Goal: Task Accomplishment & Management: Manage account settings

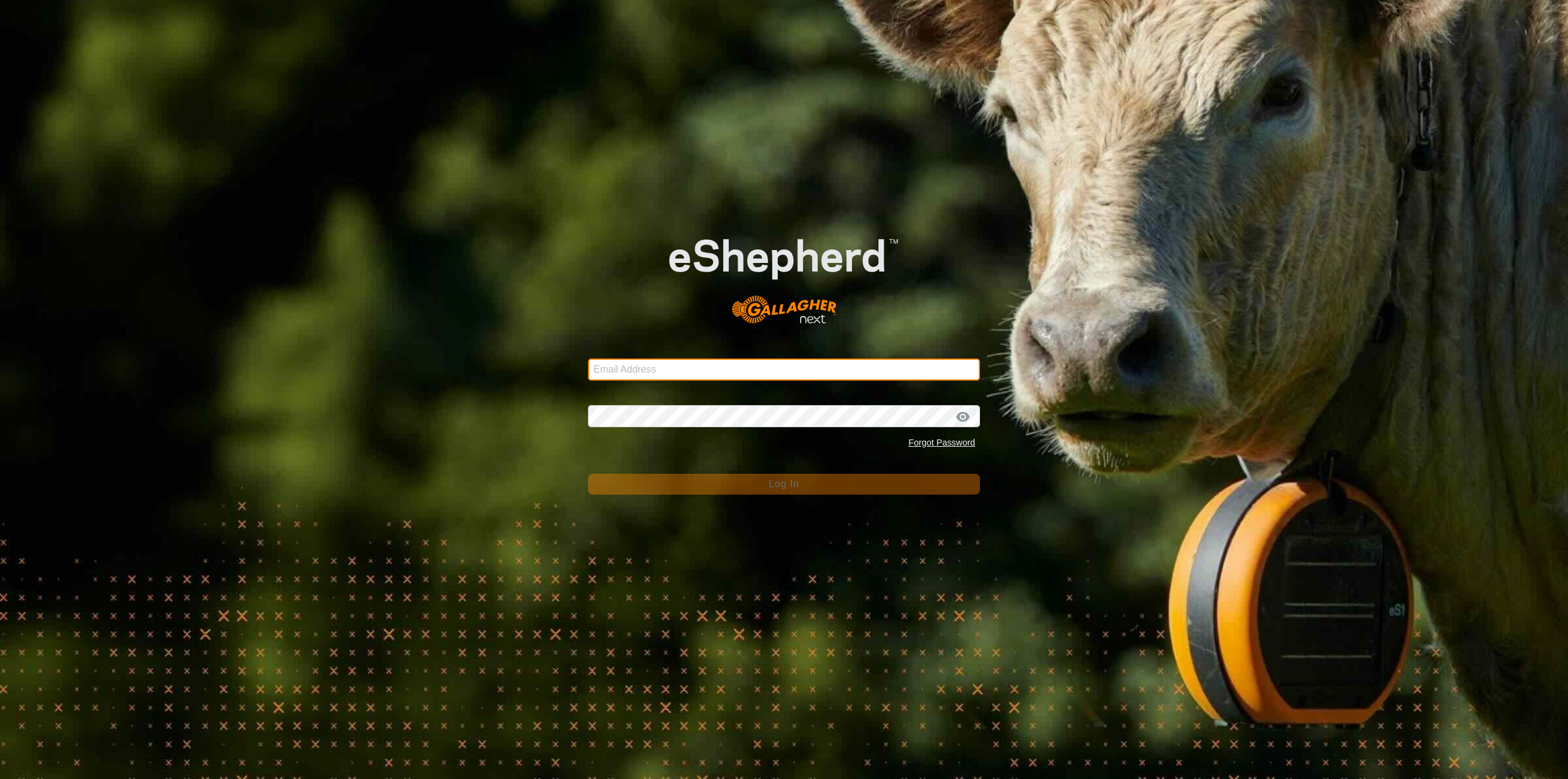
click at [674, 367] on input "Email Address" at bounding box center [784, 370] width 392 height 22
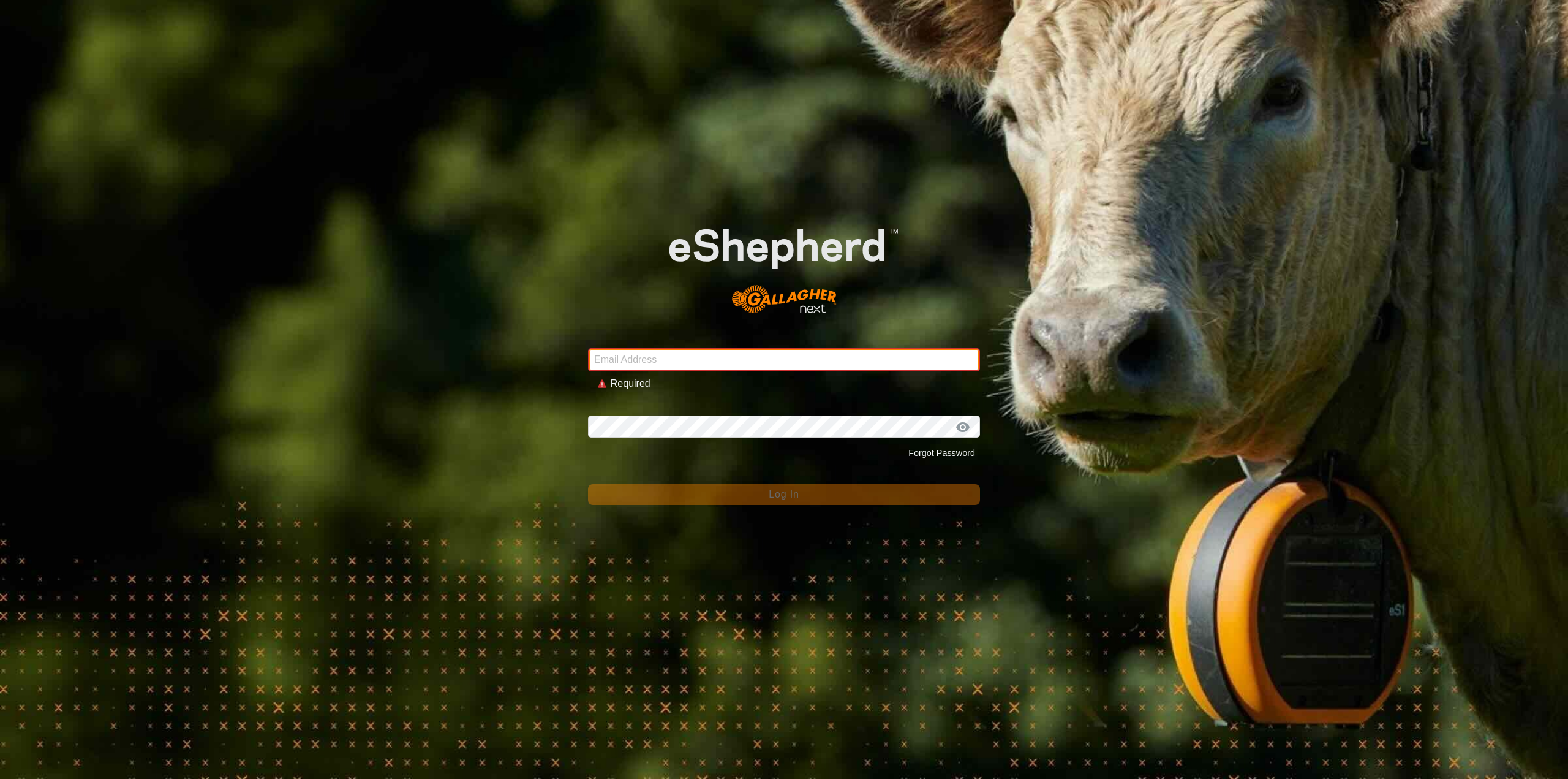
type input "alexandert201@mytru.ca"
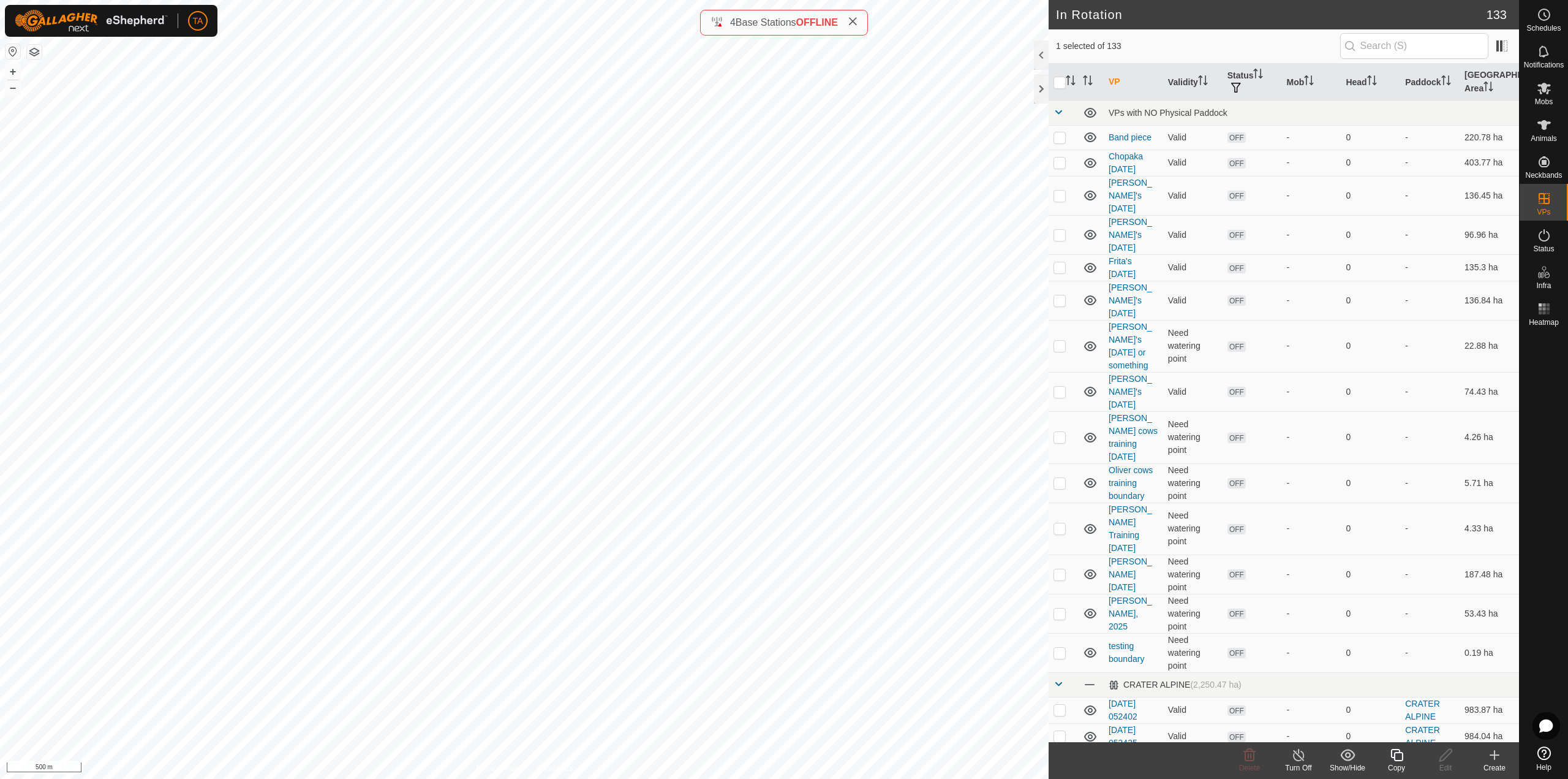
click at [1394, 761] on icon at bounding box center [1397, 755] width 15 height 15
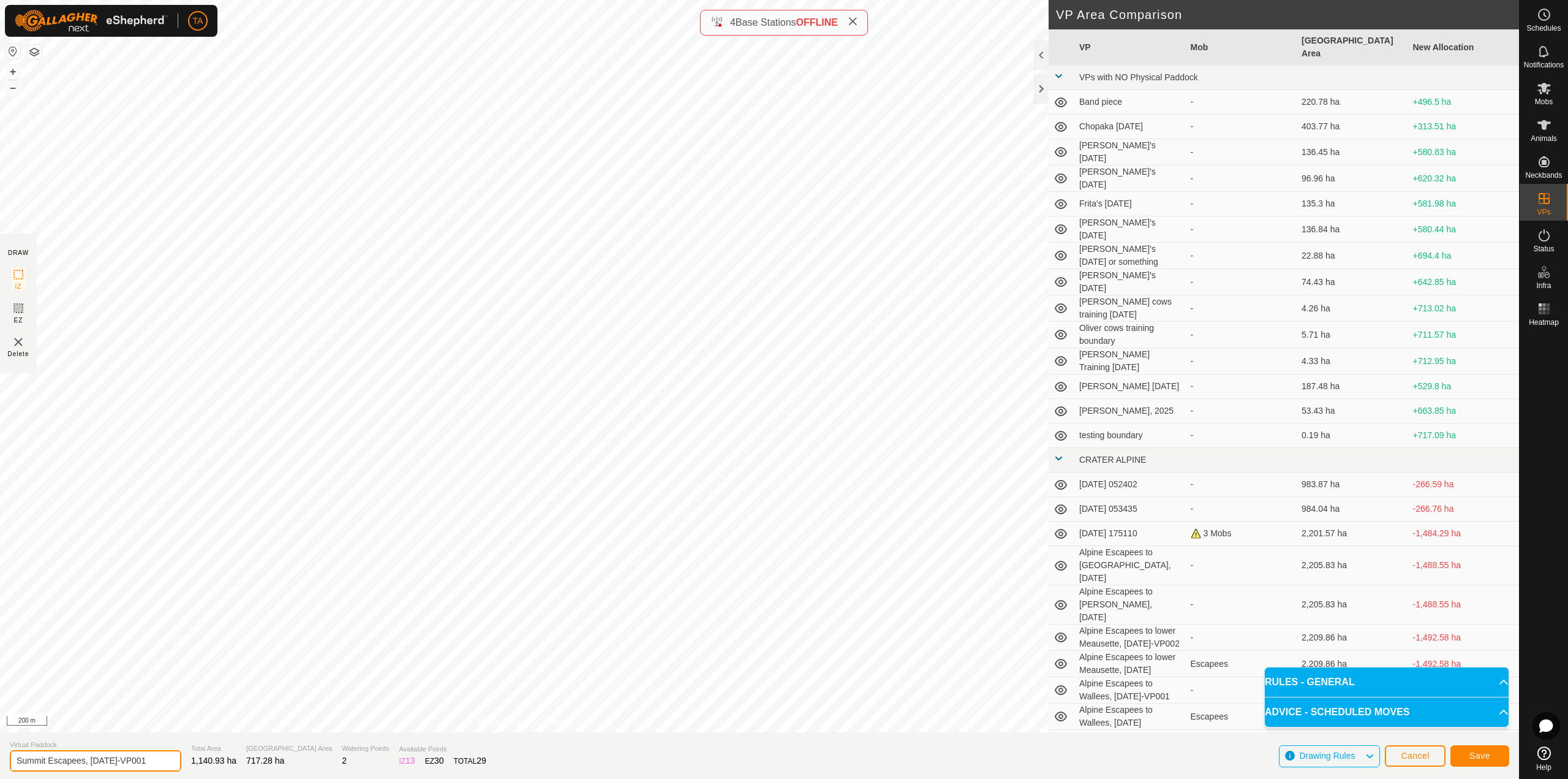
click at [163, 759] on input "Summit Escapees, [DATE]-VP001" at bounding box center [95, 760] width 172 height 21
click at [83, 761] on input "Summit Escapees, [DATE]" at bounding box center [95, 760] width 172 height 21
type input "Summit Escapees to sawmill, [DATE]"
click at [1480, 758] on span "Save" at bounding box center [1480, 755] width 21 height 10
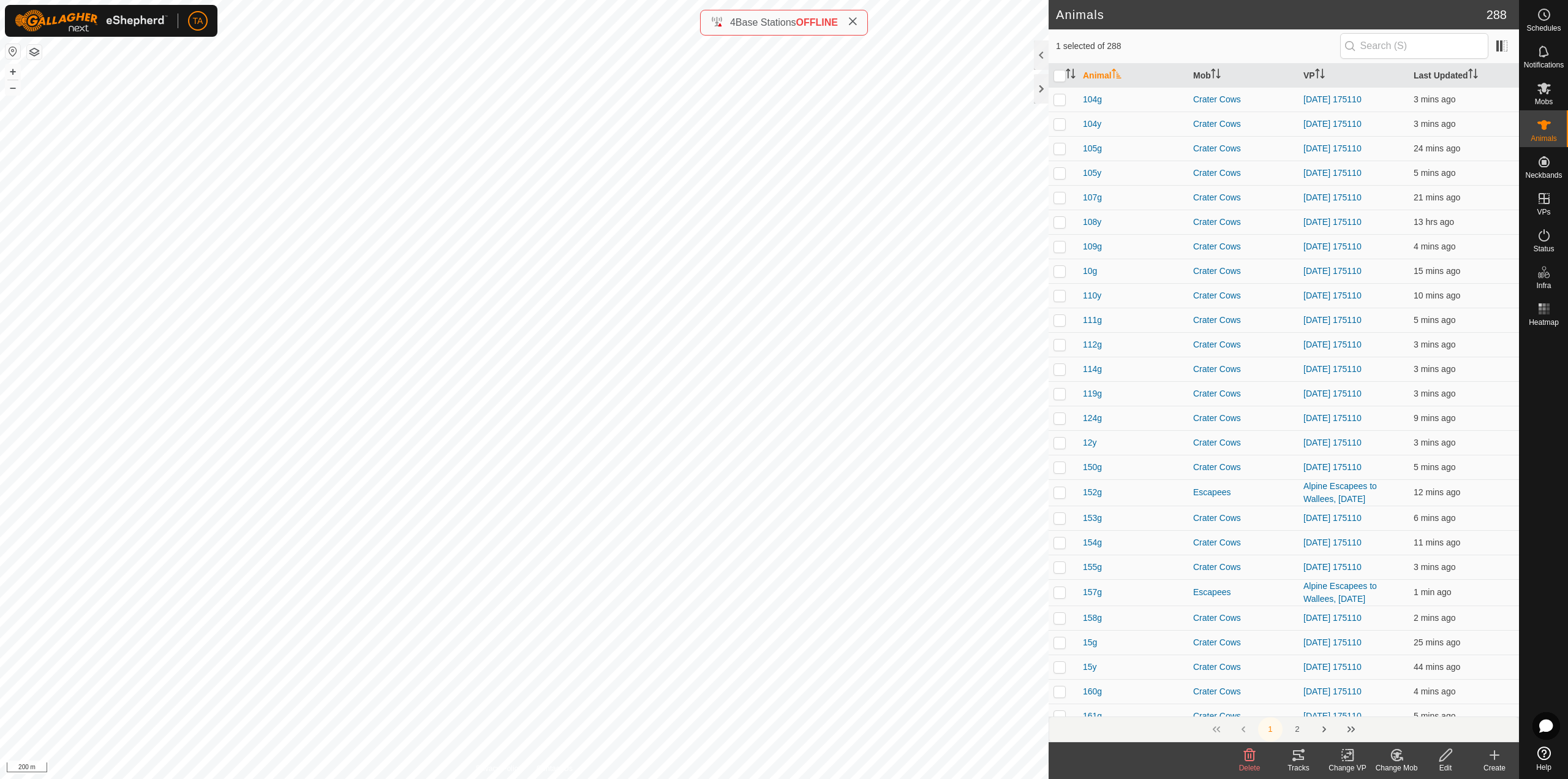
click at [1356, 767] on div "Change VP" at bounding box center [1347, 767] width 49 height 11
click at [1374, 703] on link "Choose VP..." at bounding box center [1384, 702] width 121 height 24
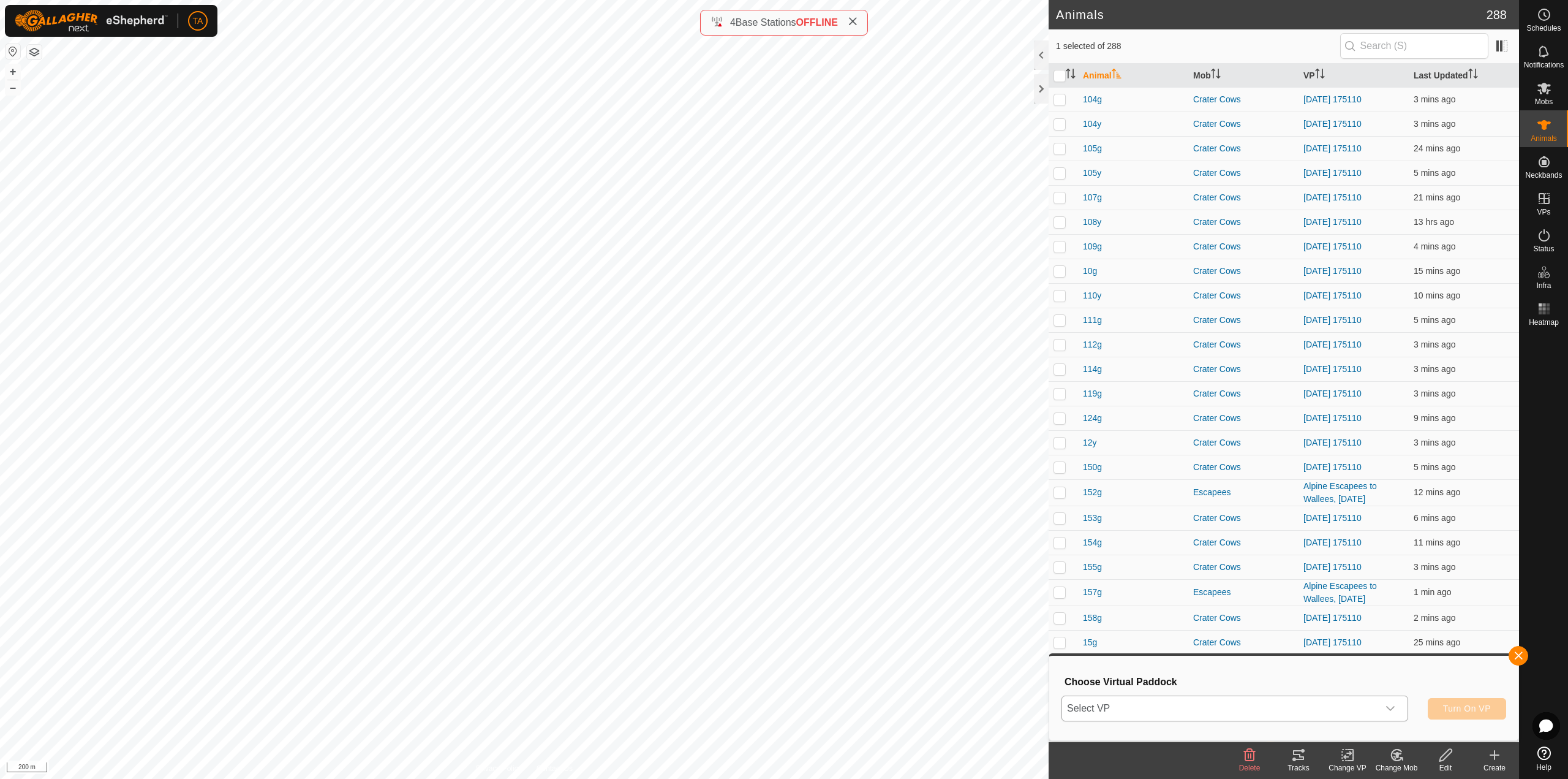
click at [1335, 713] on span "Select VP" at bounding box center [1220, 708] width 316 height 24
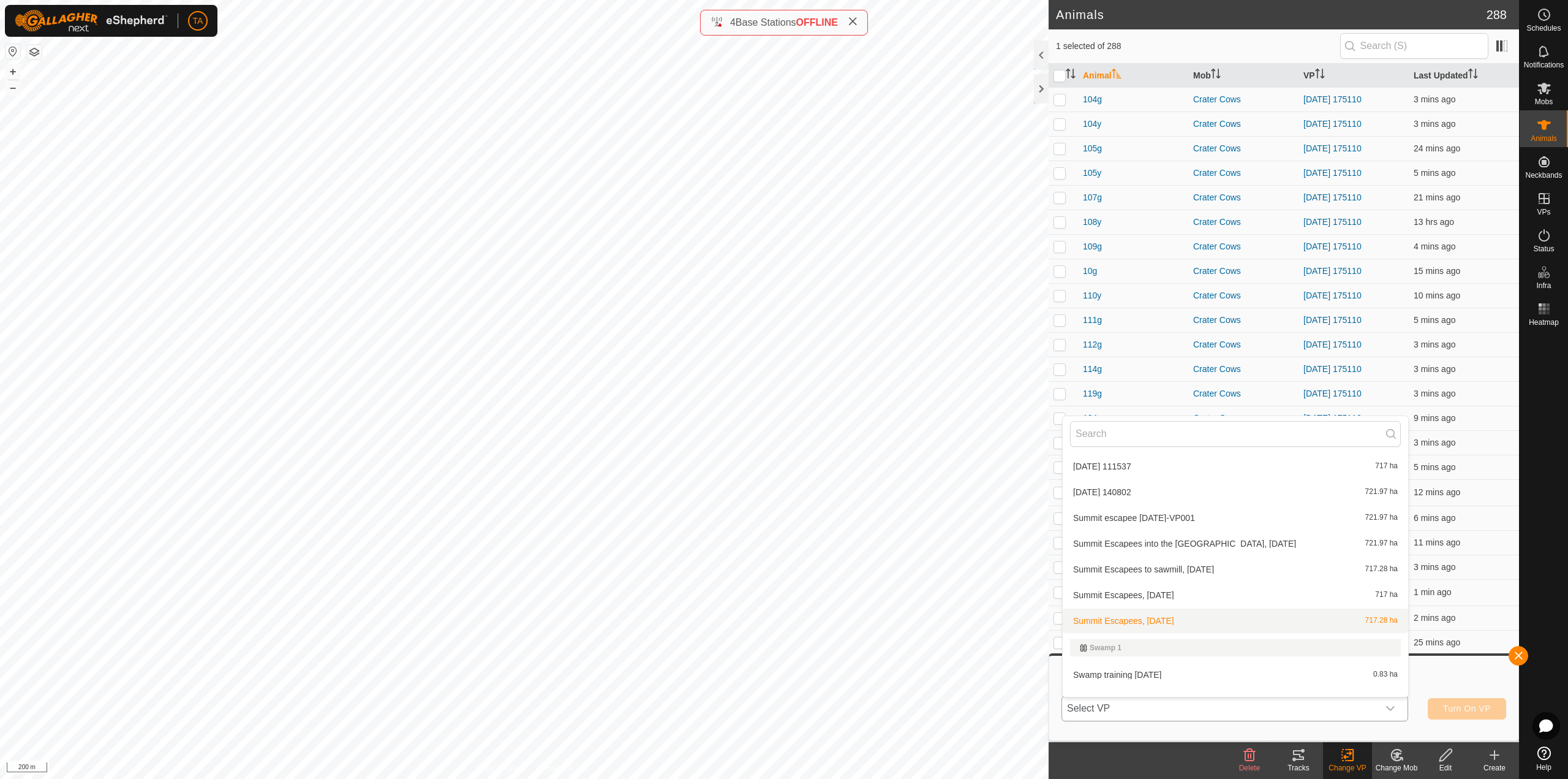
scroll to position [3446, 0]
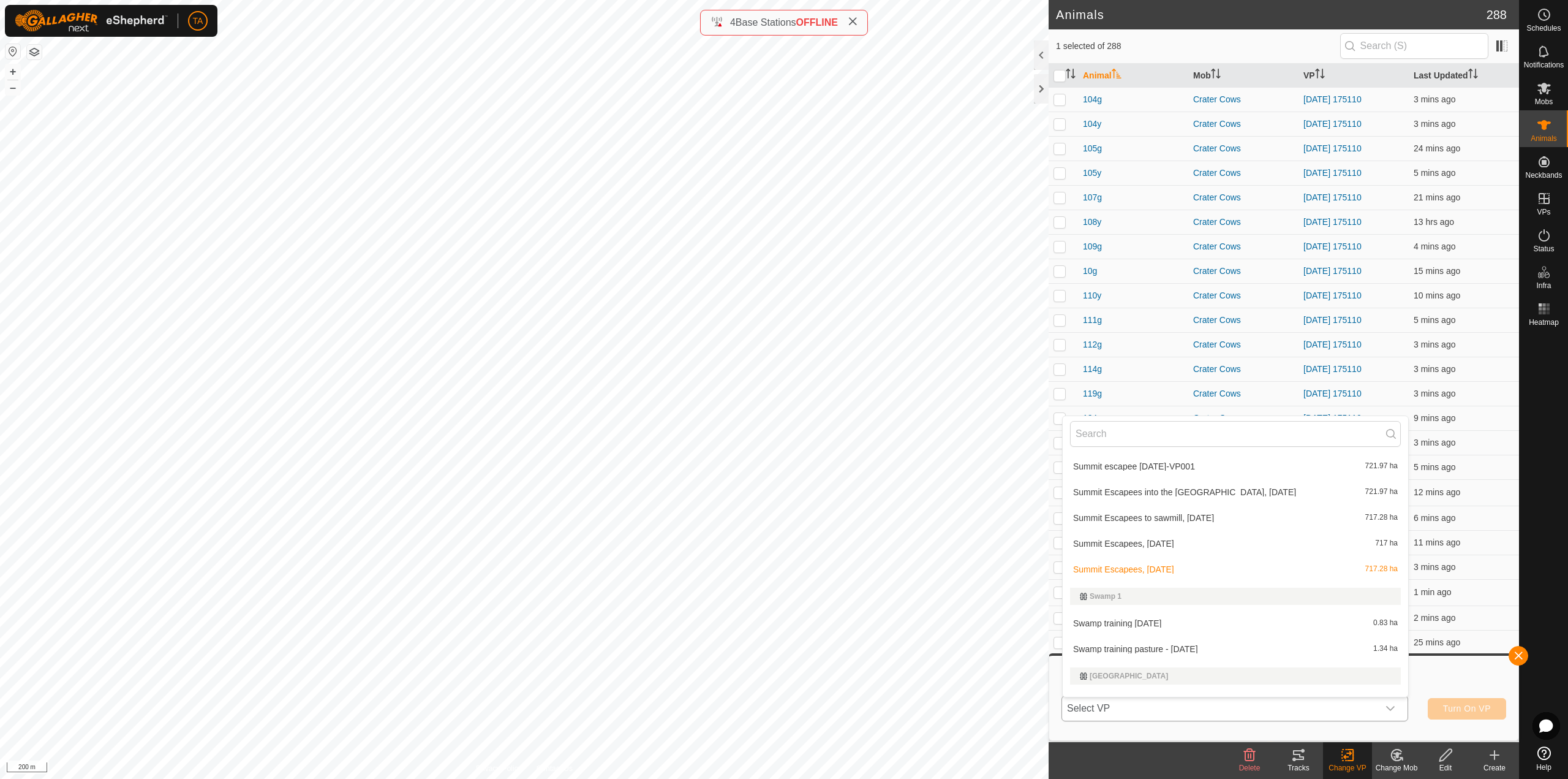
click at [1212, 517] on li "Summit Escapees to sawmill, [DATE] 717.28 ha" at bounding box center [1235, 518] width 346 height 24
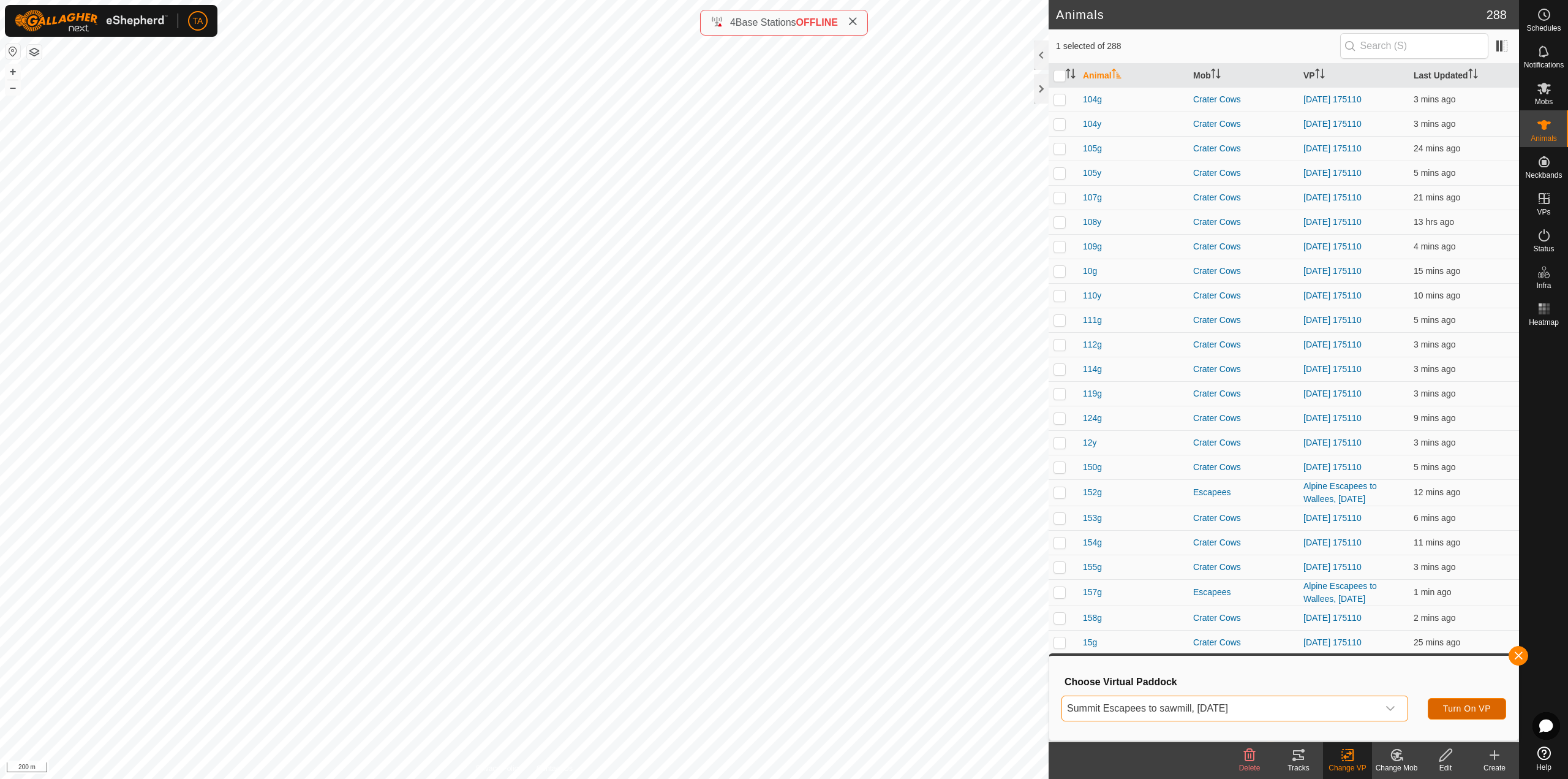
click at [1459, 714] on button "Turn On VP" at bounding box center [1467, 708] width 78 height 21
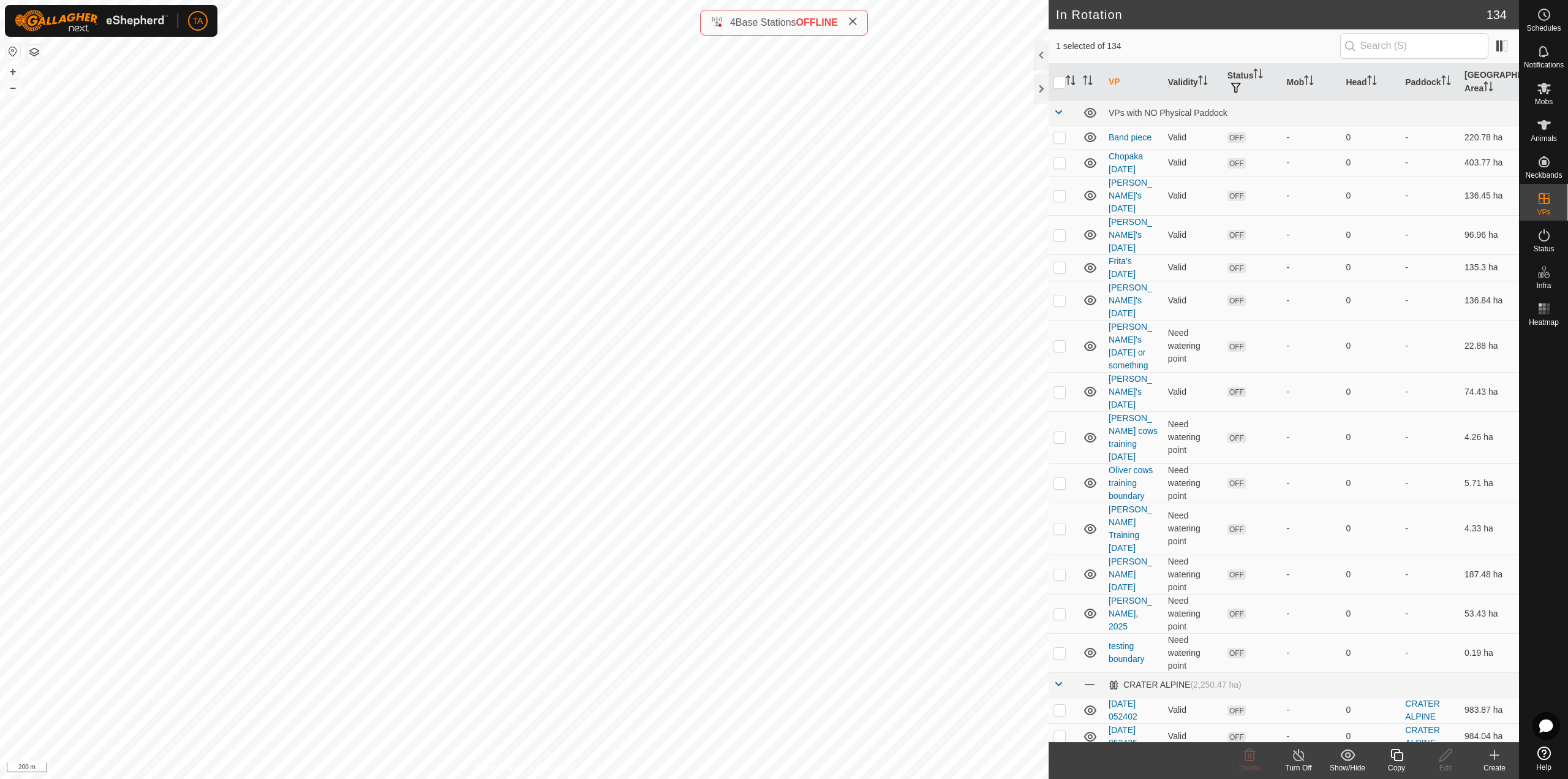
click at [1390, 756] on icon at bounding box center [1397, 755] width 15 height 15
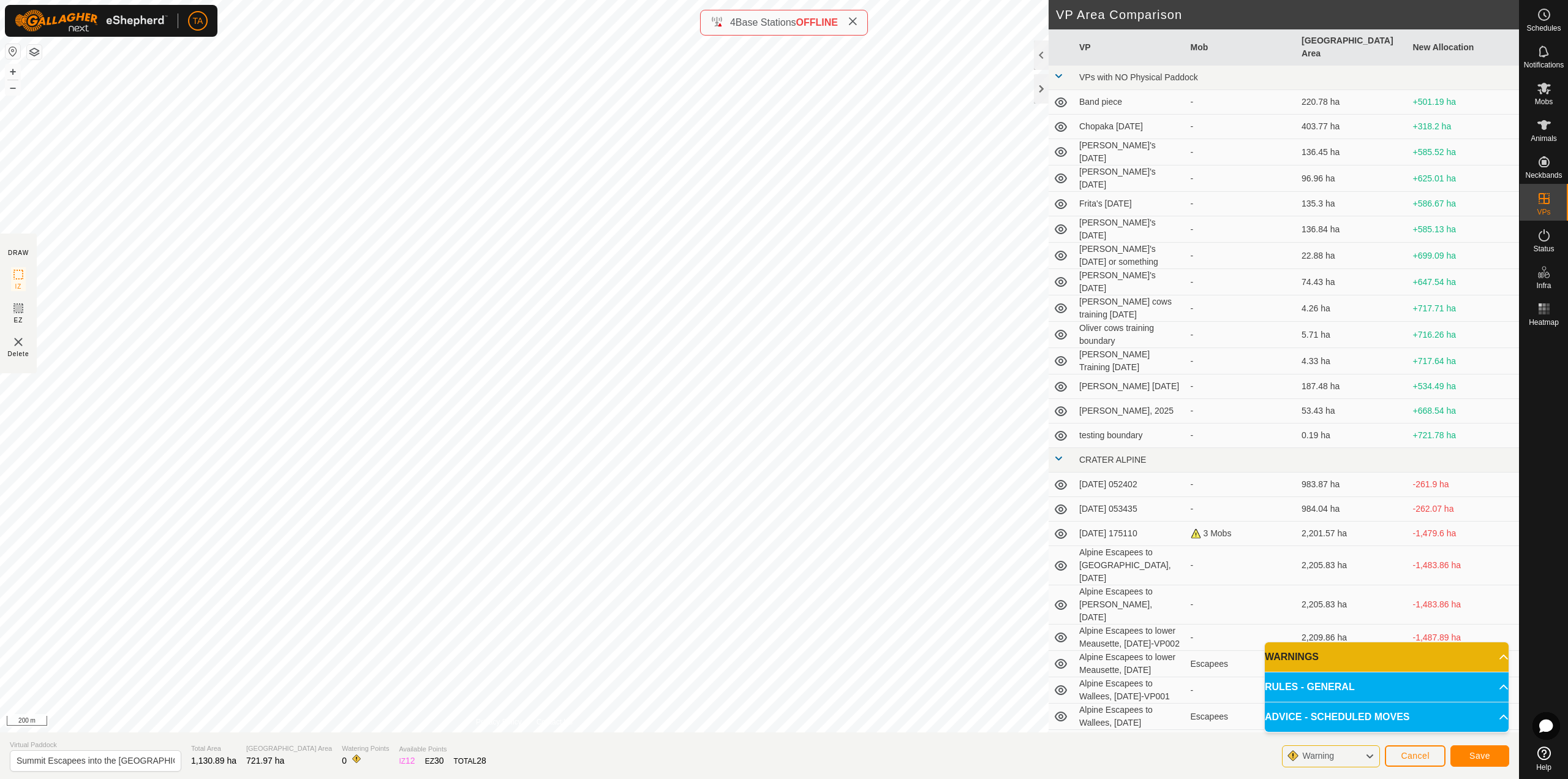
click at [172, 764] on section "Virtual Paddock Summit Escapees into the [GEOGRAPHIC_DATA], [DATE]-VP001 Total …" at bounding box center [759, 756] width 1519 height 46
click at [167, 758] on input "Summit Escapees into the [GEOGRAPHIC_DATA], [DATE]-VP001" at bounding box center [95, 760] width 172 height 21
type input "Summit Escapees into the [GEOGRAPHIC_DATA], [DATE]"
click at [1494, 764] on button "Save" at bounding box center [1479, 756] width 59 height 21
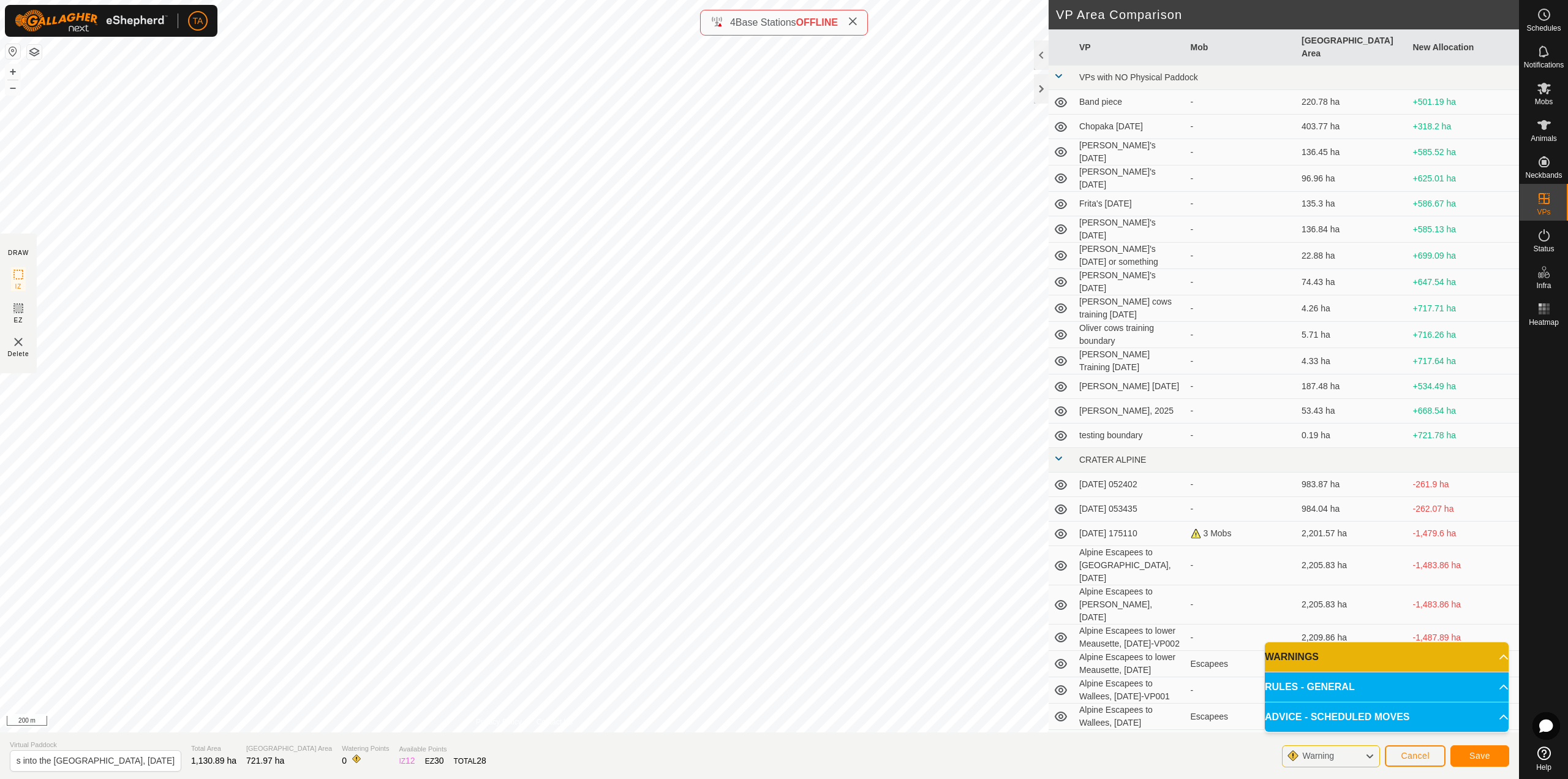
scroll to position [0, 0]
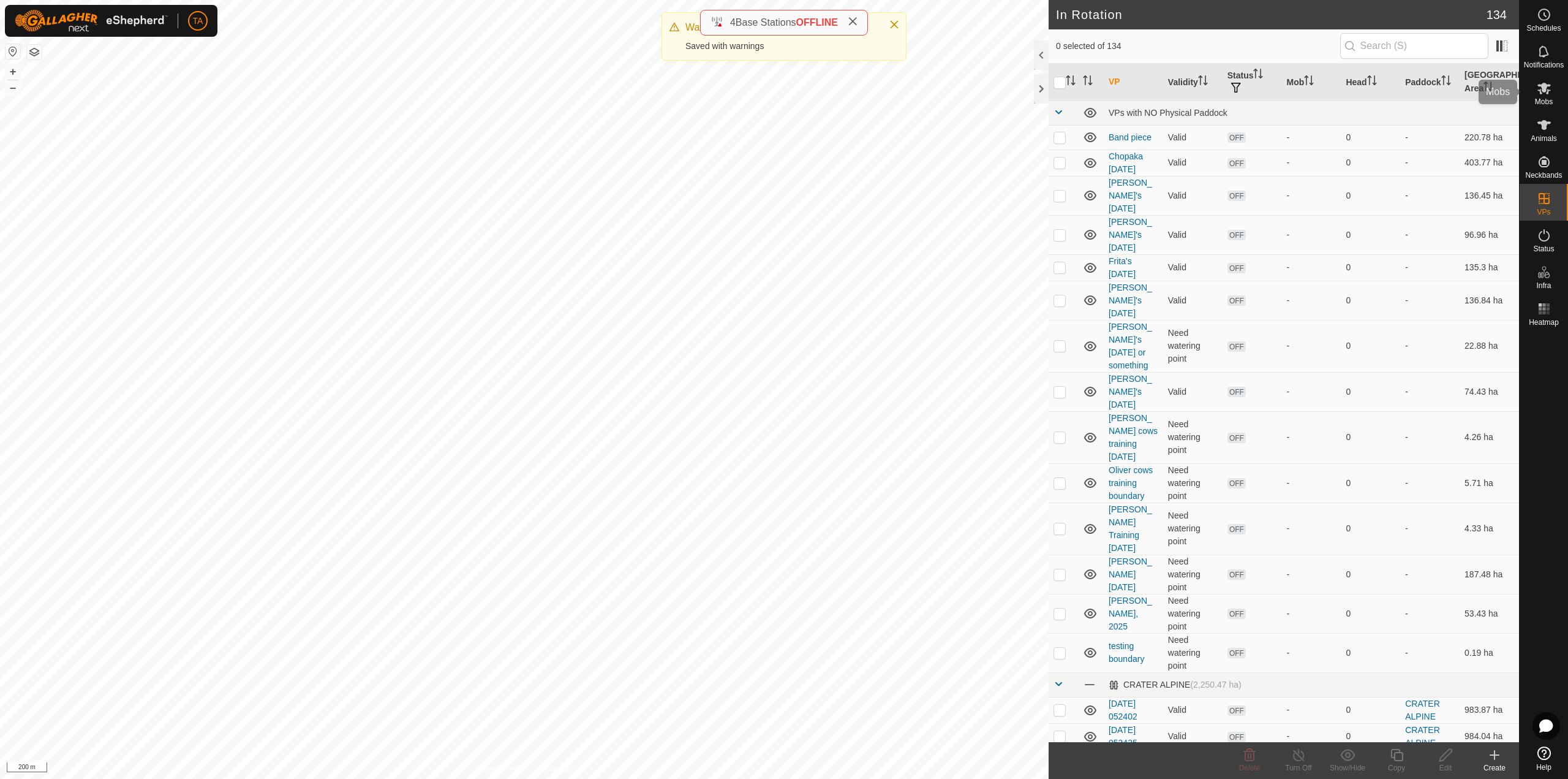
click at [1543, 126] on icon at bounding box center [1544, 125] width 14 height 10
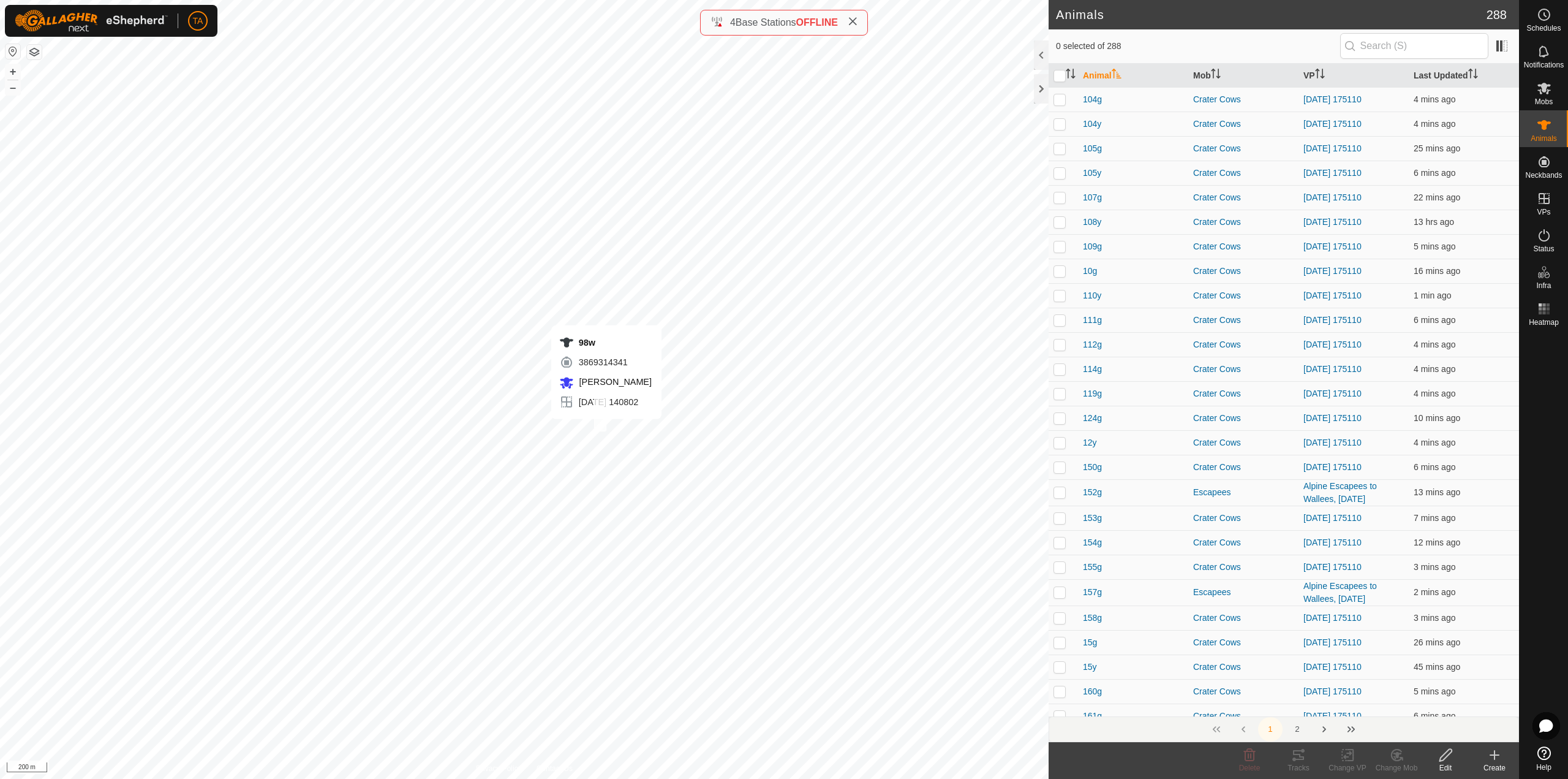
checkbox input "true"
click at [1351, 766] on div "Change VP" at bounding box center [1347, 767] width 49 height 11
click at [1364, 703] on link "Choose VP..." at bounding box center [1384, 702] width 121 height 24
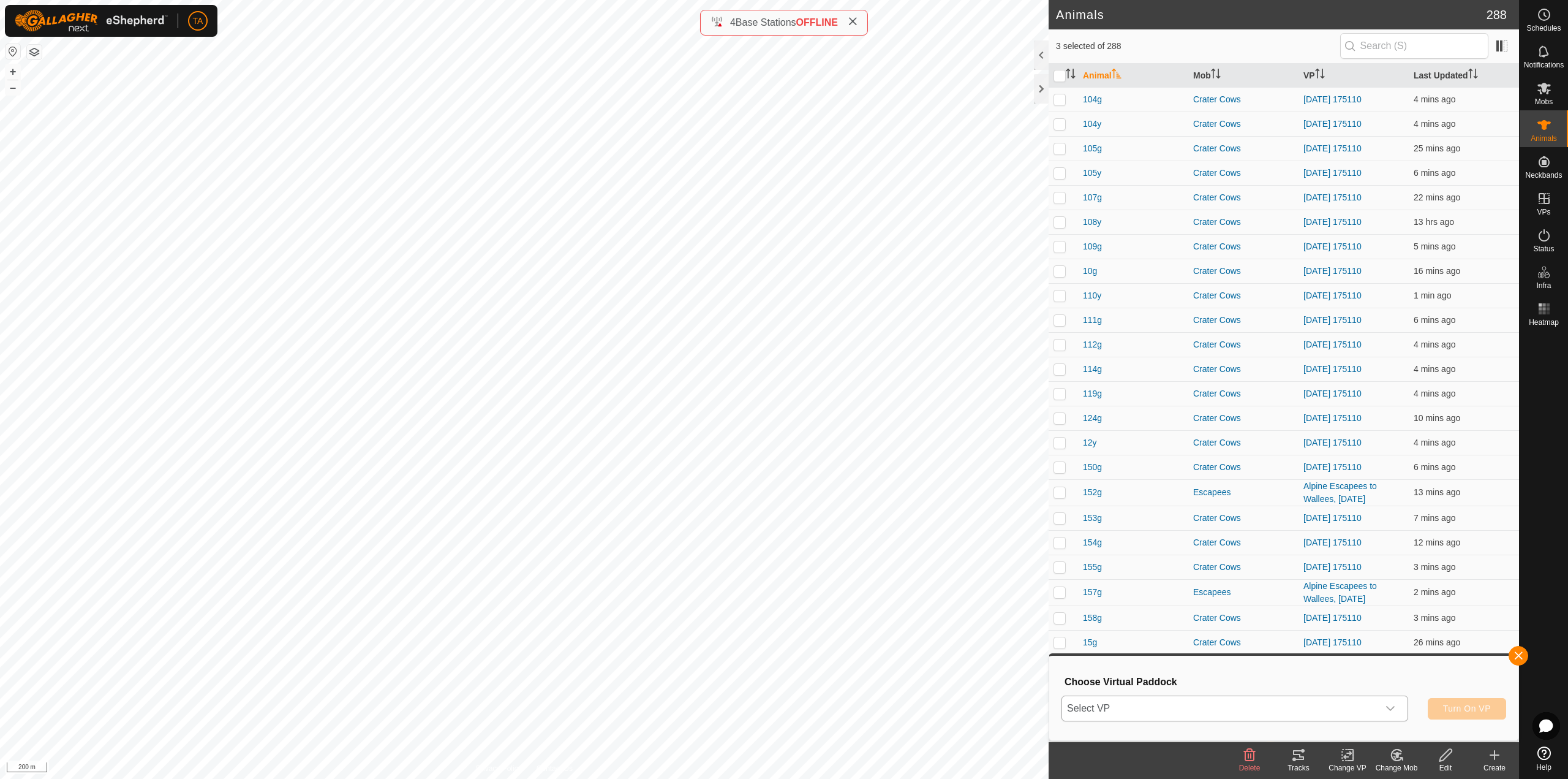
drag, startPoint x: 1320, startPoint y: 719, endPoint x: 1300, endPoint y: 718, distance: 20.0
click at [1320, 719] on span "Select VP" at bounding box center [1220, 708] width 316 height 24
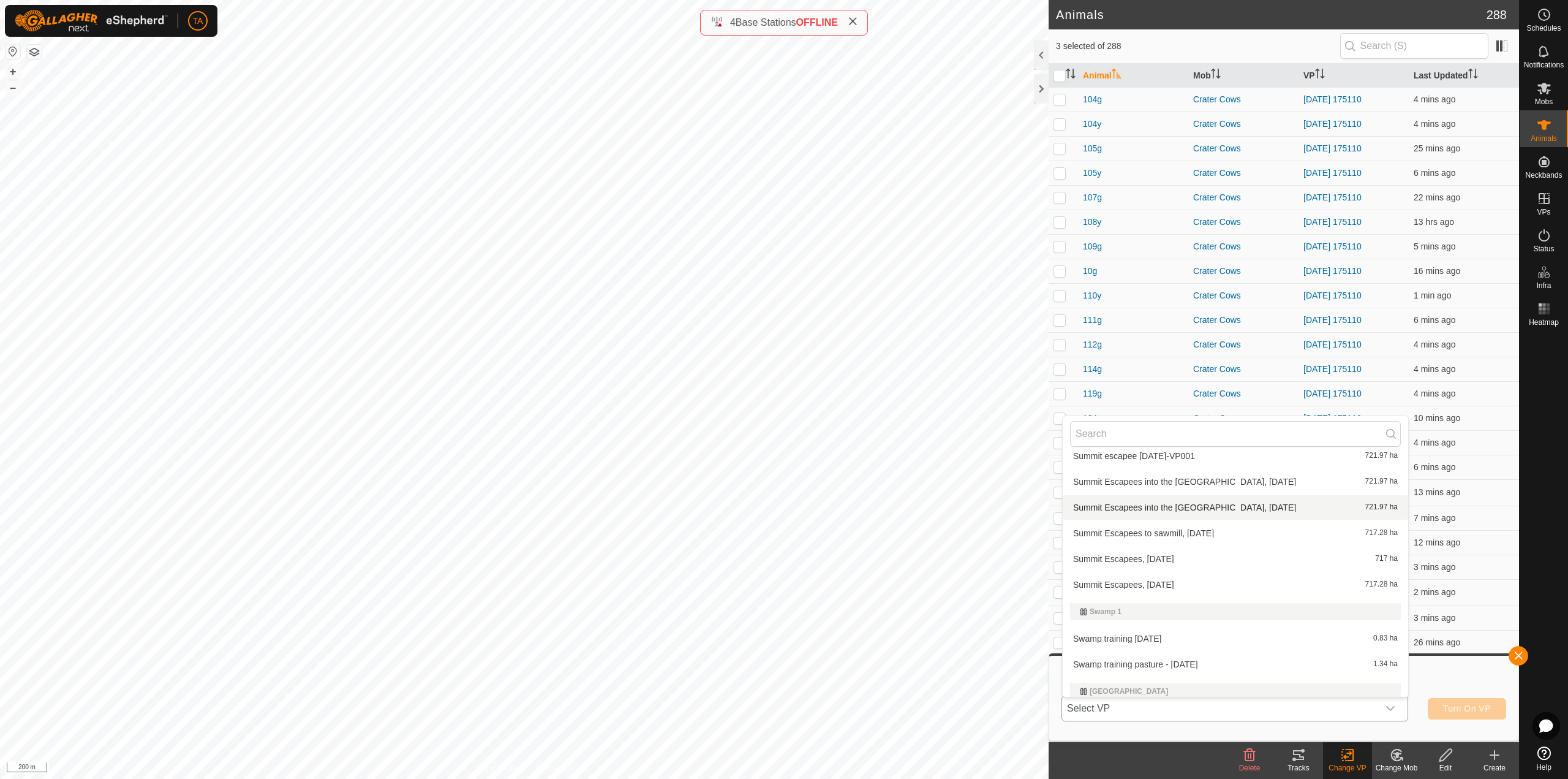
scroll to position [3444, 0]
click at [1232, 521] on li "Summit Escapees into the [GEOGRAPHIC_DATA], [DATE] 721.97 ha" at bounding box center [1235, 519] width 346 height 24
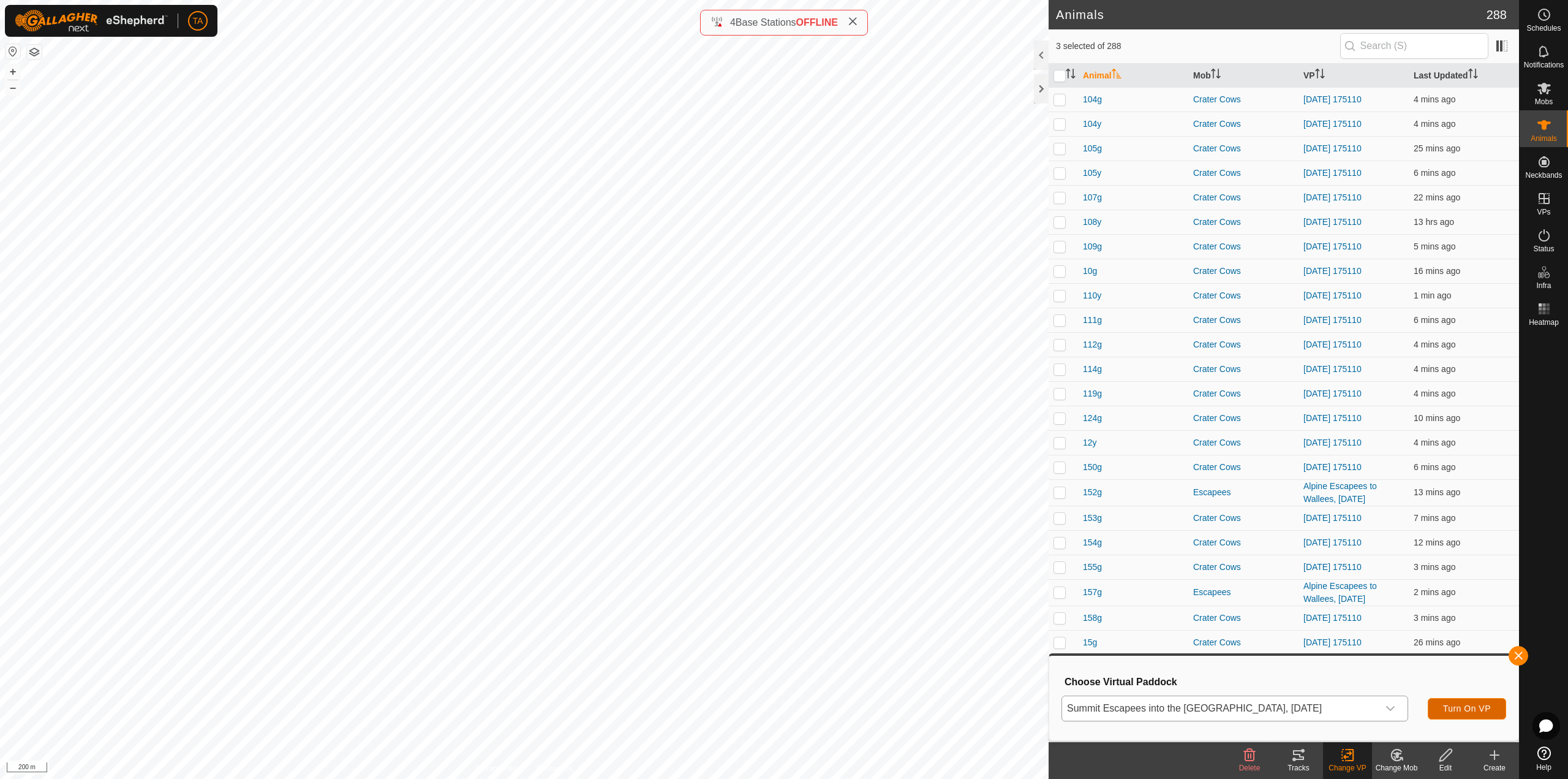
click at [1480, 707] on span "Turn On VP" at bounding box center [1467, 708] width 48 height 10
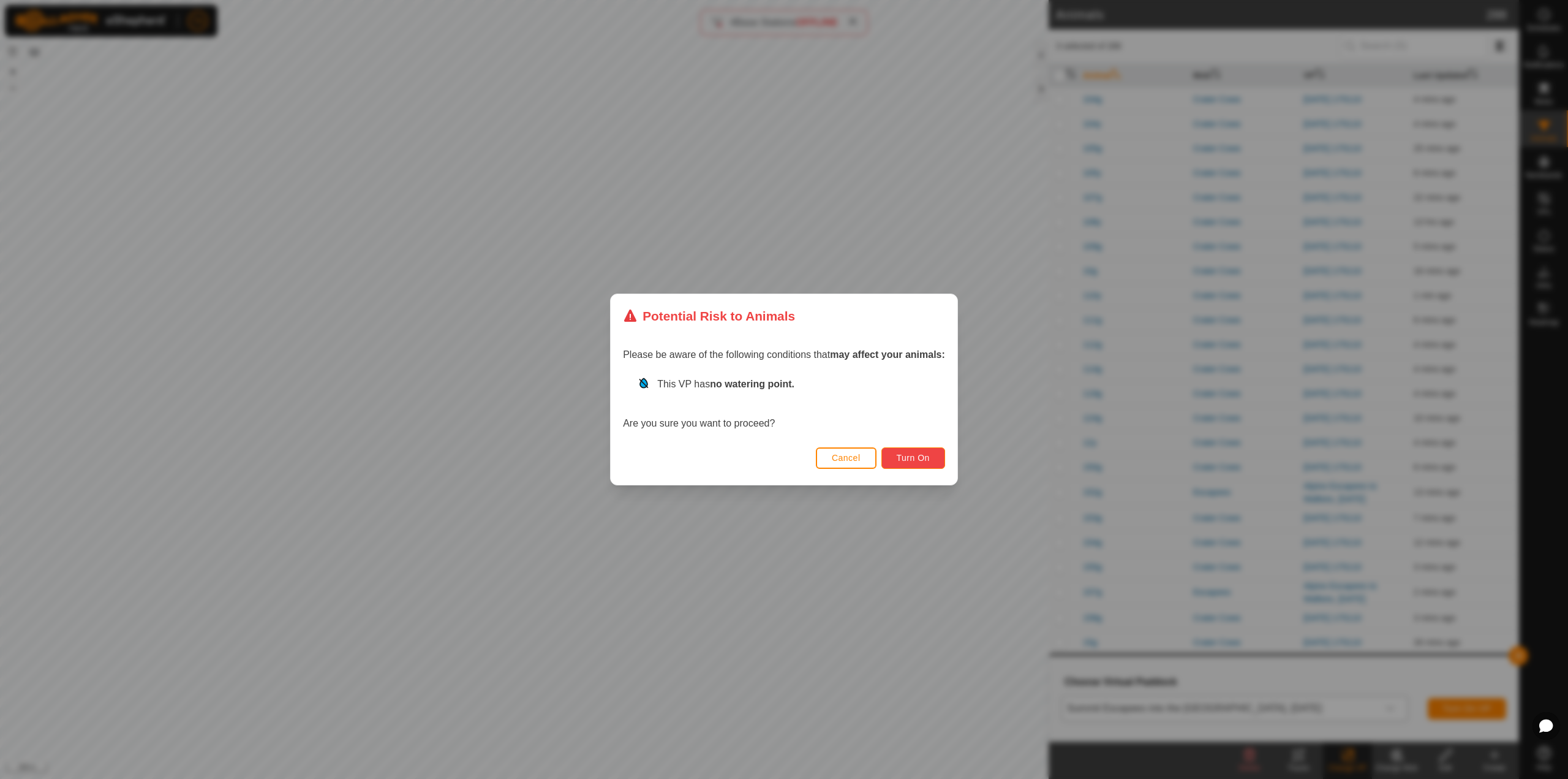
click at [934, 453] on button "Turn On" at bounding box center [913, 458] width 64 height 21
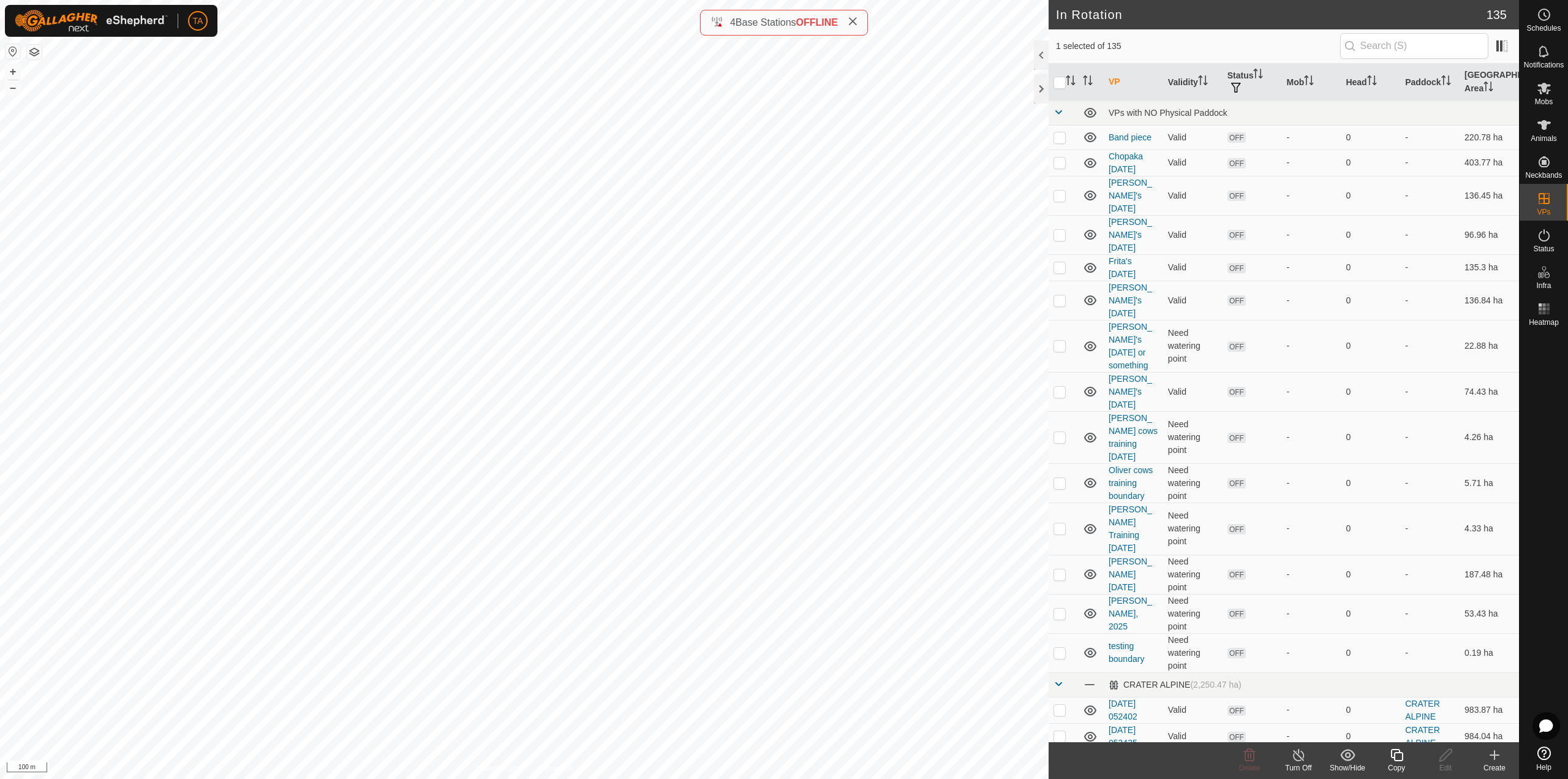
click at [1401, 760] on icon at bounding box center [1396, 755] width 12 height 12
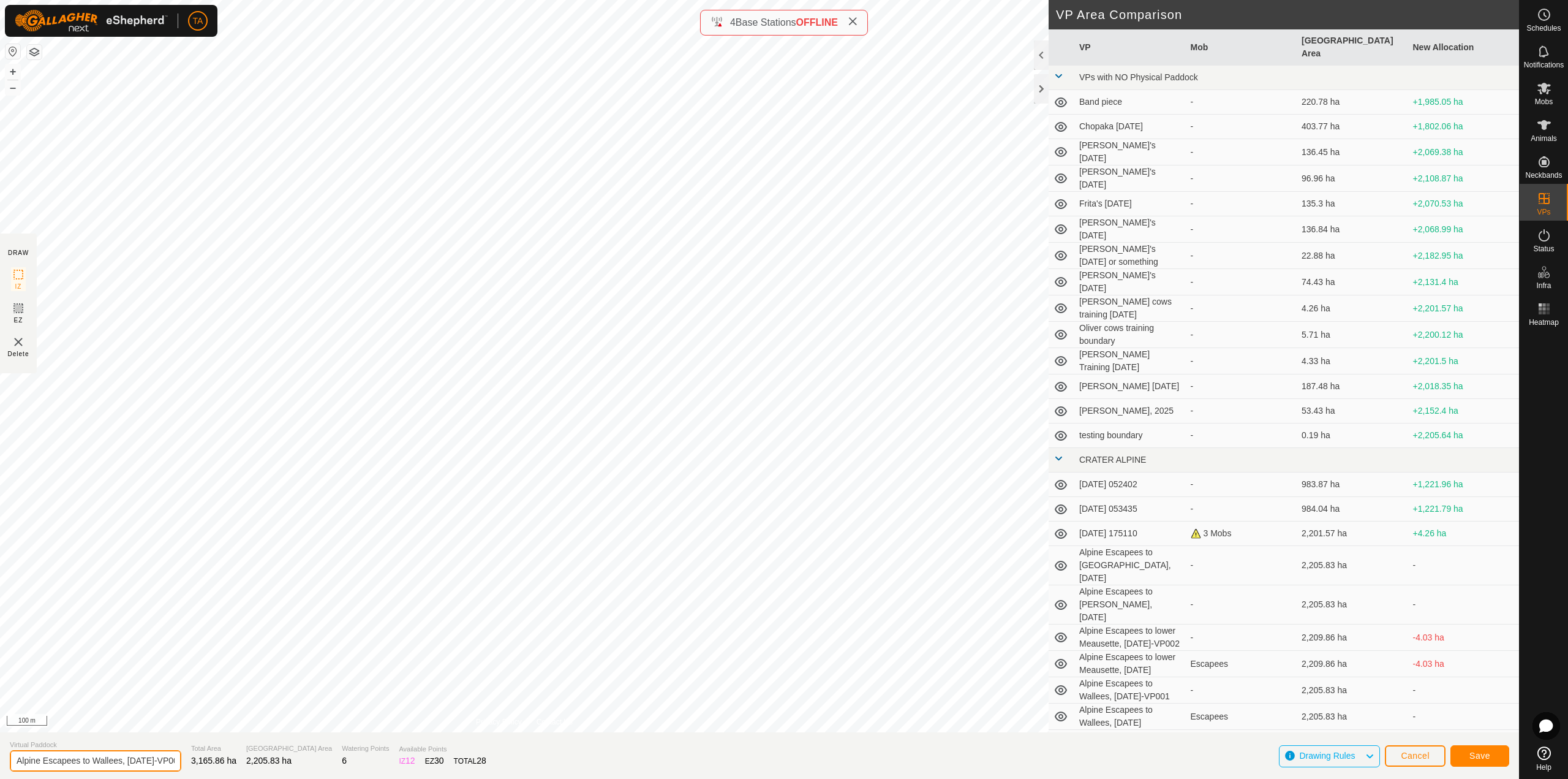
click at [158, 760] on input "Alpine Escapees to Wallees, [DATE]-VP002" at bounding box center [95, 760] width 172 height 21
type input "Alpine Escapees to Wallees, [DATE]"
click at [1479, 758] on span "Save" at bounding box center [1480, 755] width 21 height 10
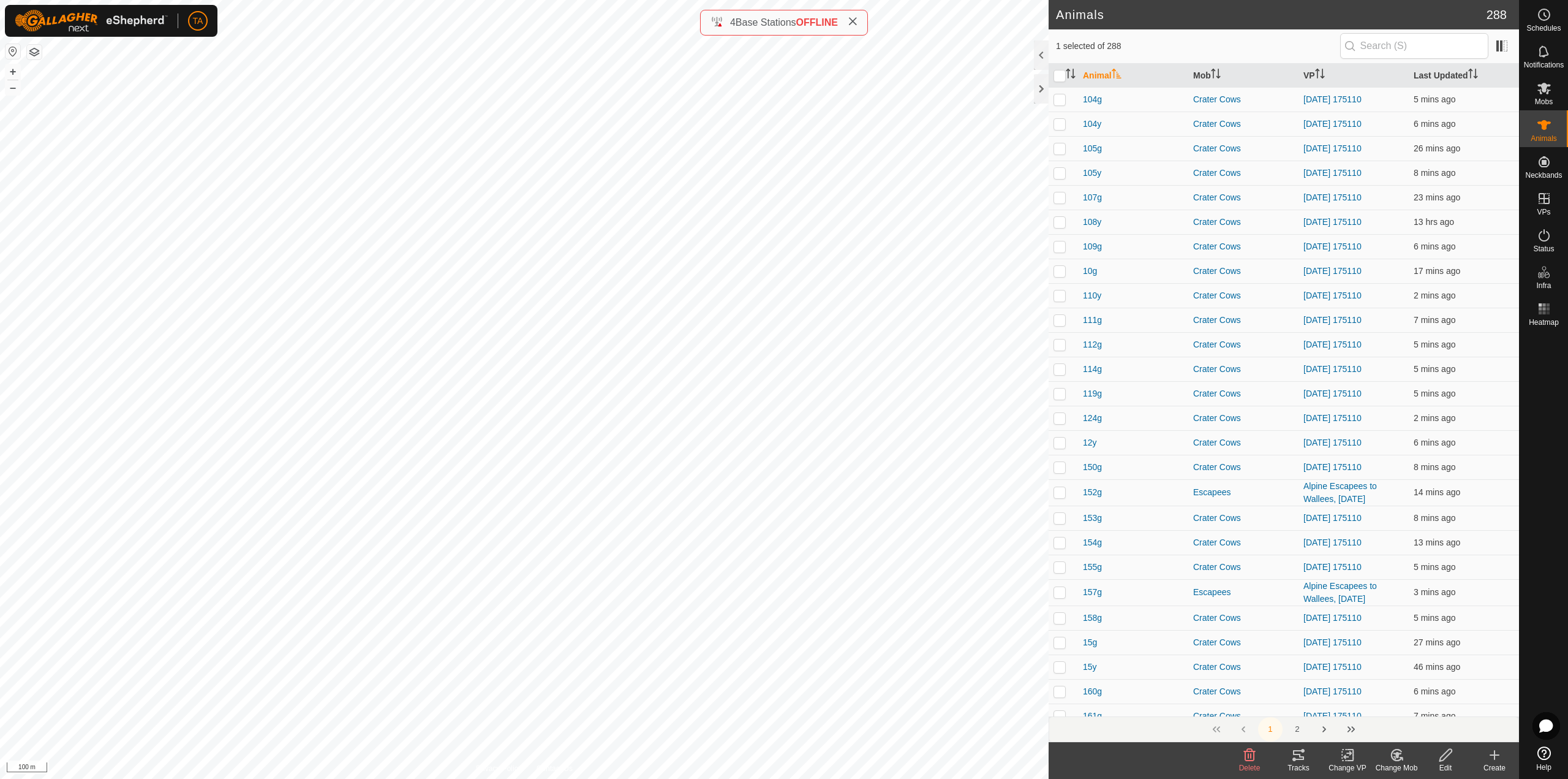
click at [1353, 762] on icon at bounding box center [1348, 755] width 15 height 15
click at [1354, 697] on link "Choose VP..." at bounding box center [1384, 702] width 121 height 24
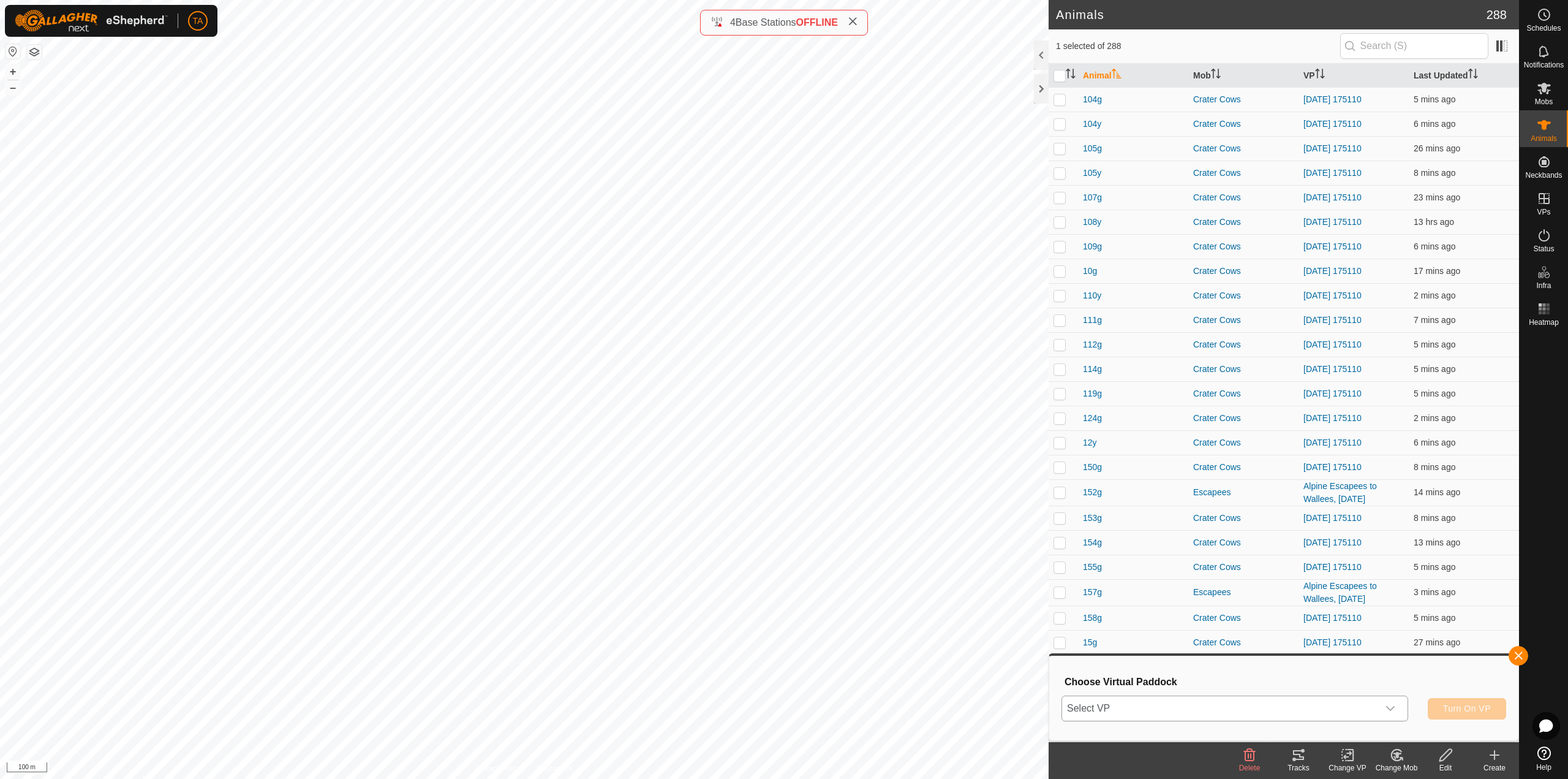
click at [1339, 721] on p-select "Select VP" at bounding box center [1235, 708] width 347 height 26
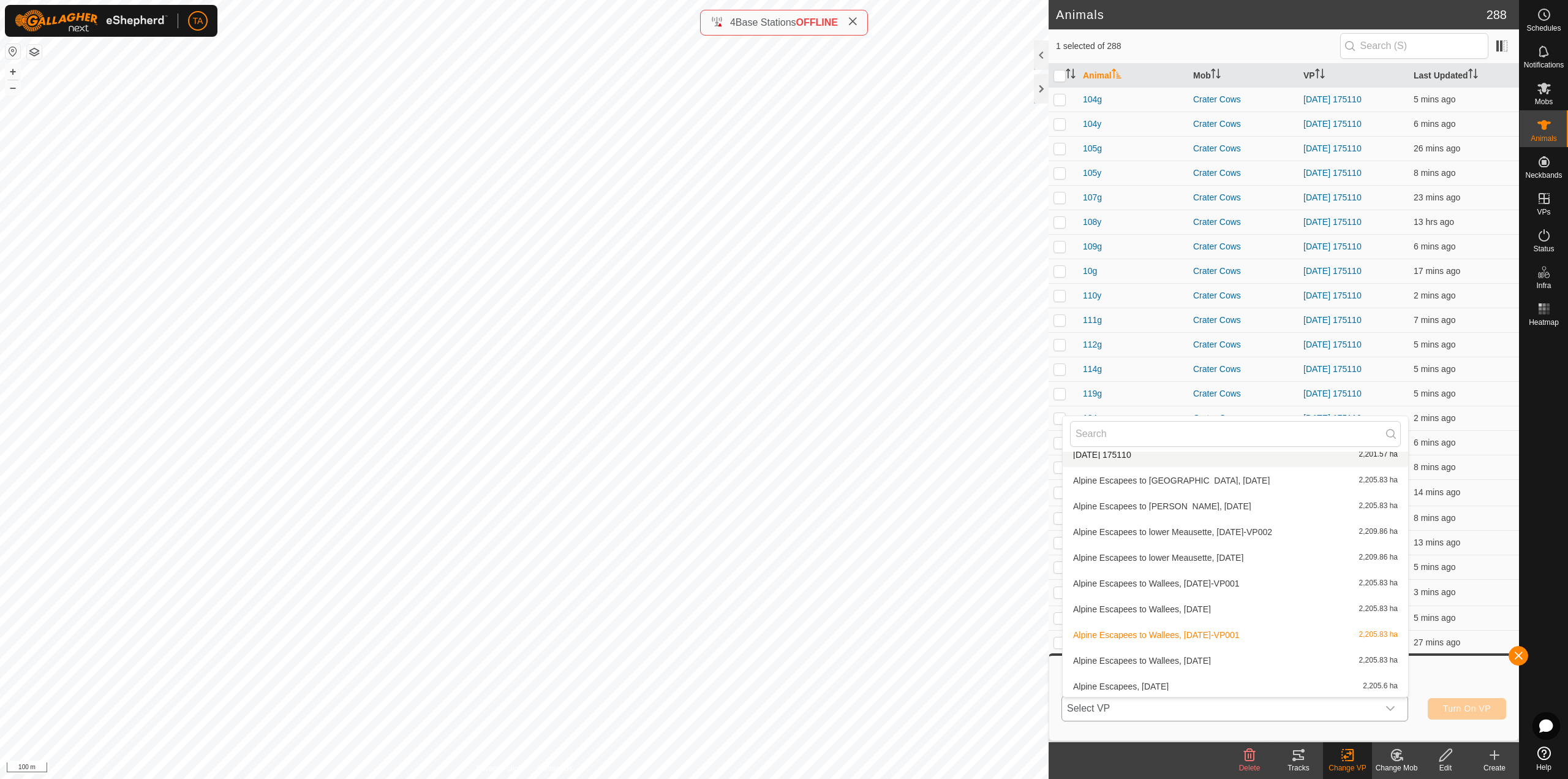
scroll to position [503, 0]
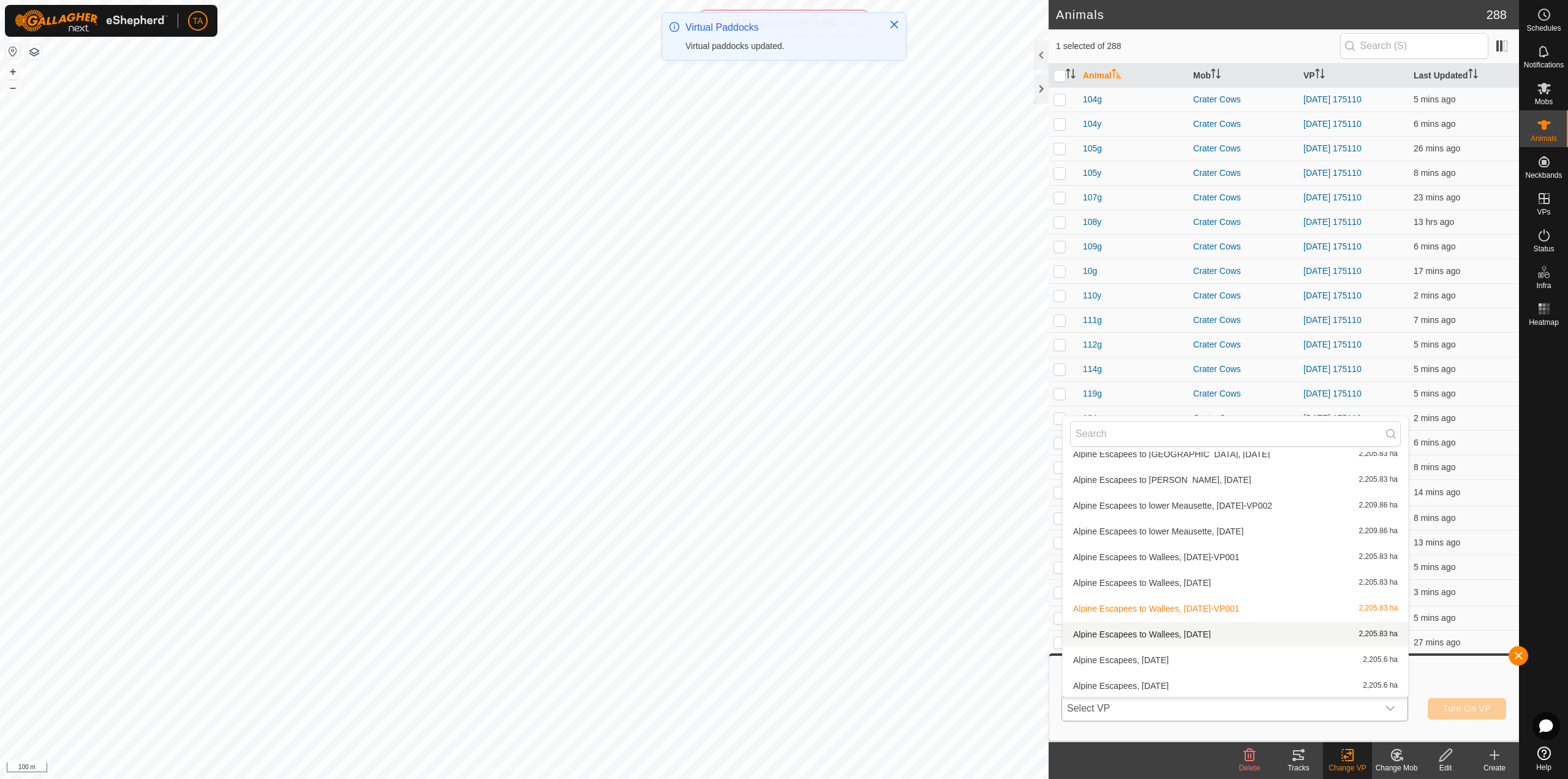
click at [1255, 641] on li "Alpine Escapees to Wallees, [DATE] 2,205.83 ha" at bounding box center [1235, 634] width 346 height 24
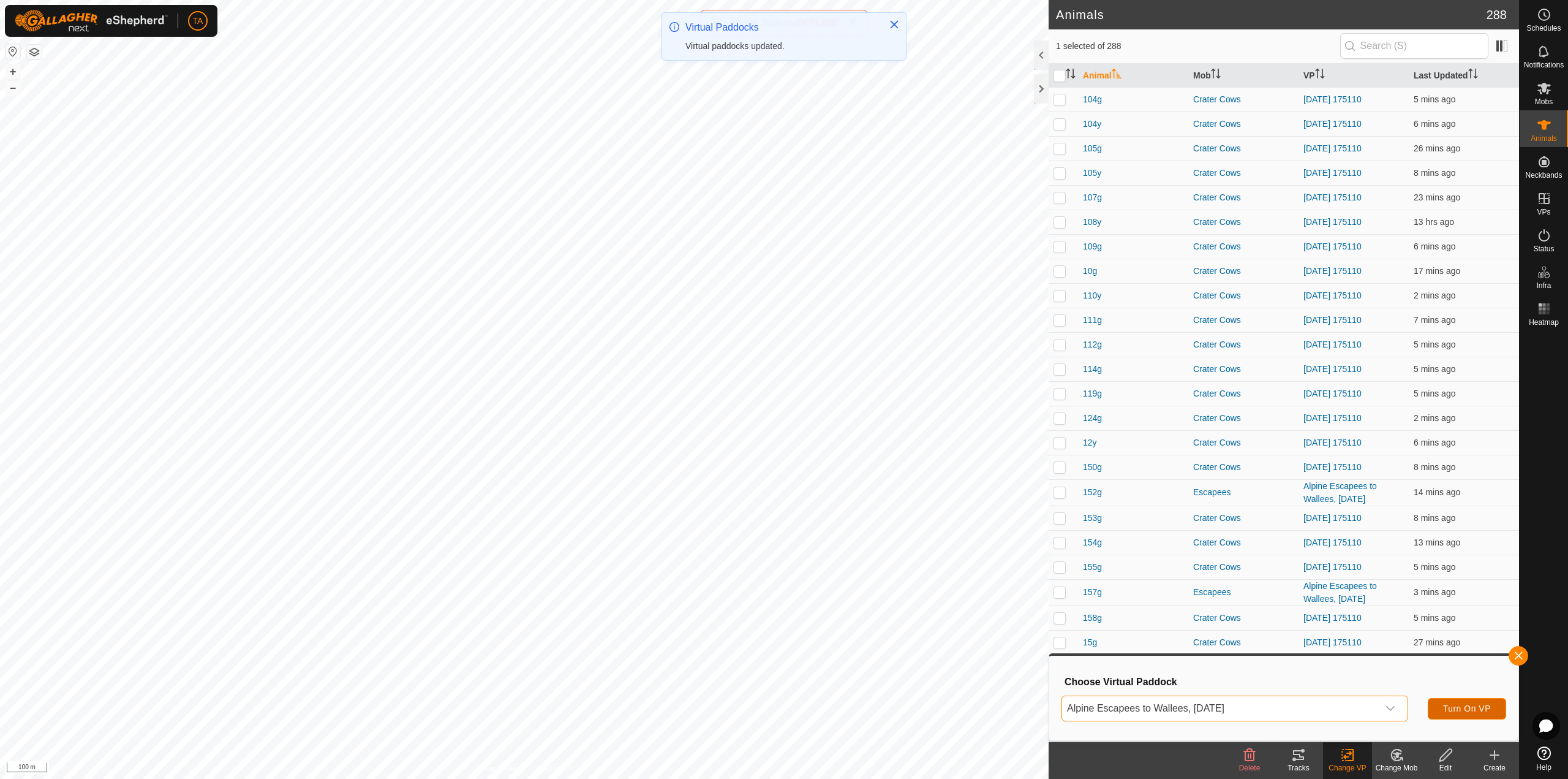
click at [1450, 708] on span "Turn On VP" at bounding box center [1467, 708] width 48 height 10
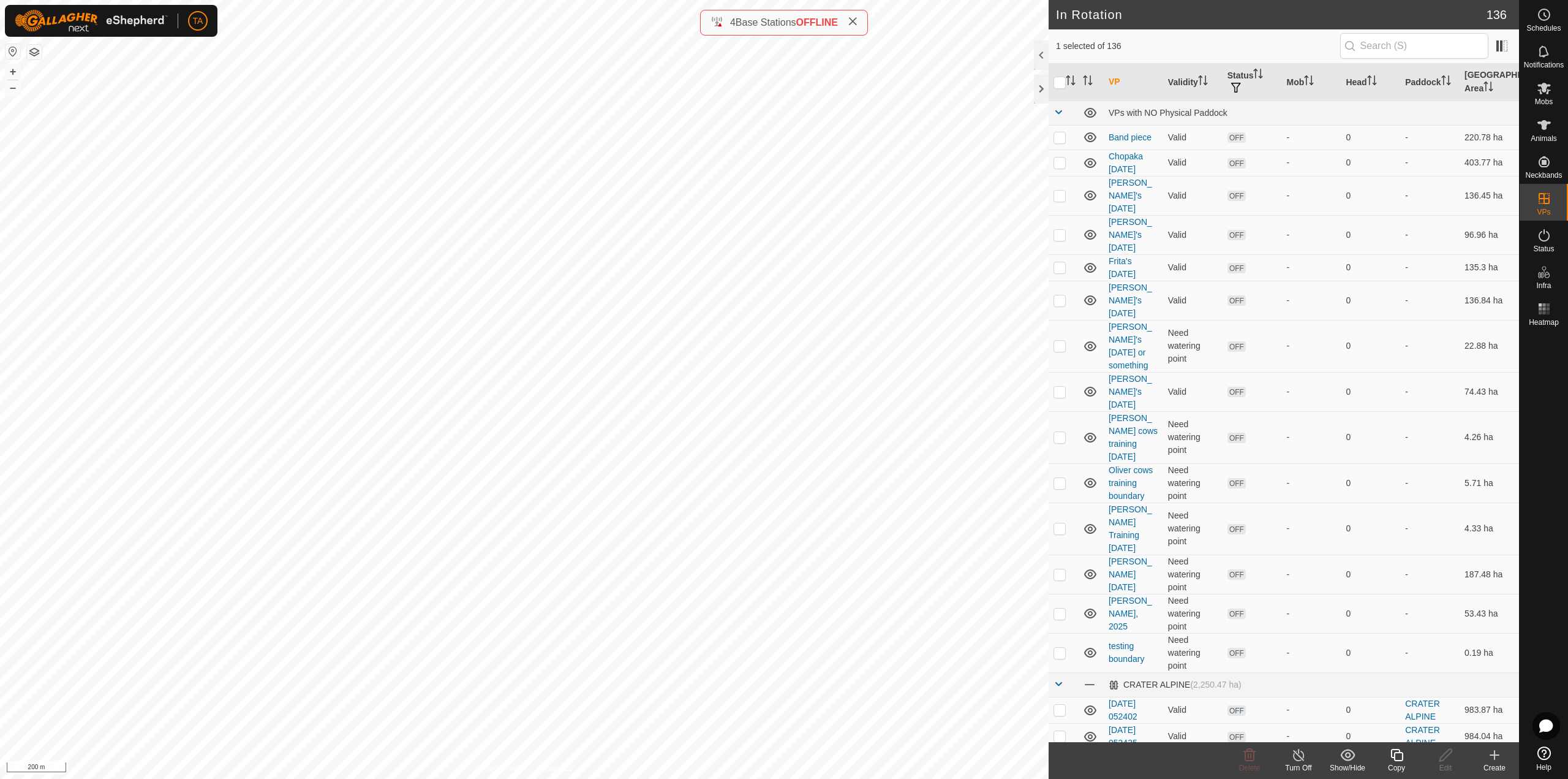
click at [1401, 761] on icon at bounding box center [1396, 755] width 12 height 12
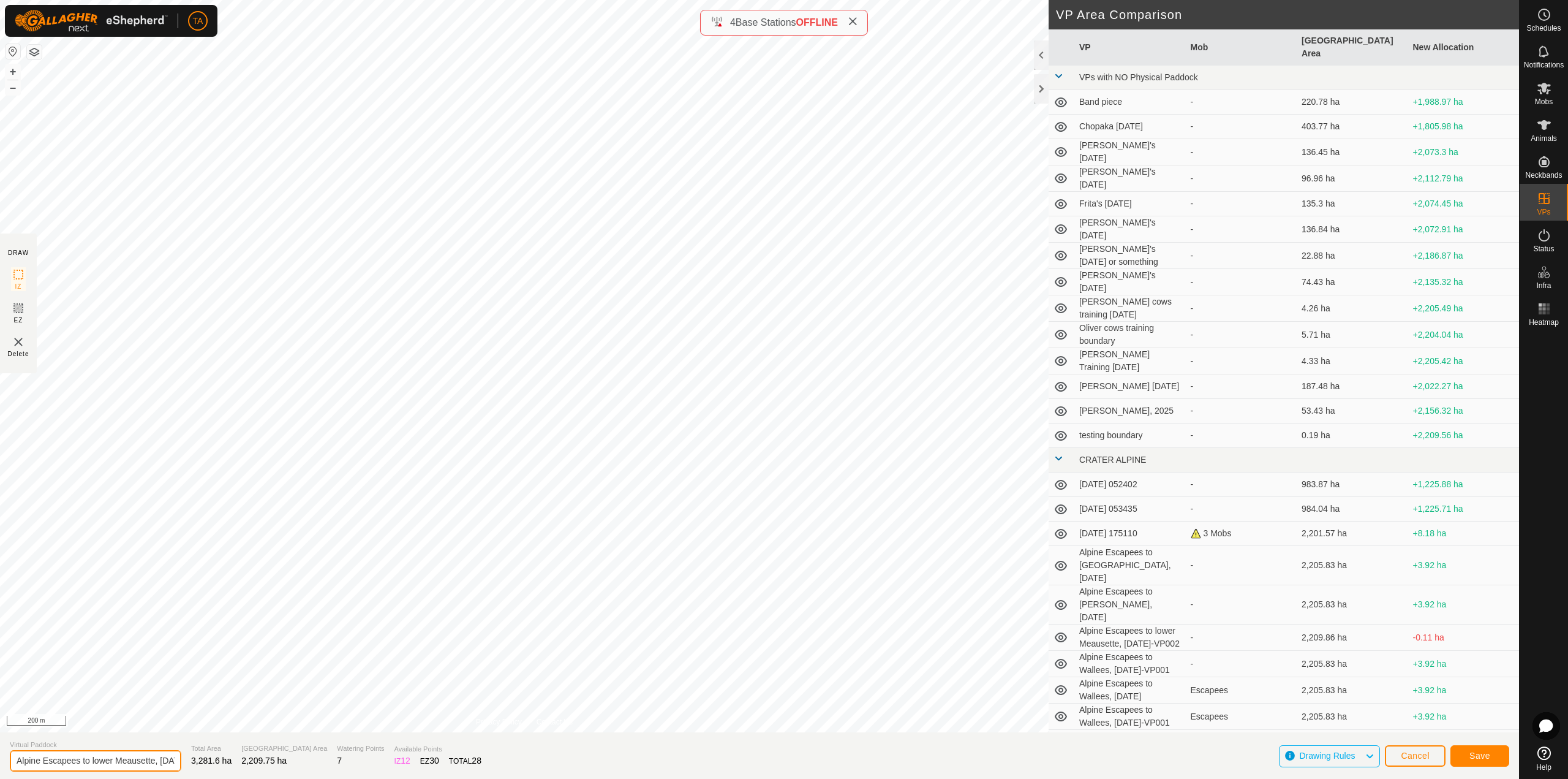
click at [168, 758] on input "Alpine Escapees to lower Meausette, [DATE]-VP001" at bounding box center [95, 760] width 172 height 21
click at [164, 757] on input "Alpine Escapees to lower Meausette, [DATE]-VP001" at bounding box center [95, 760] width 172 height 21
click at [156, 759] on input "Alpine Escapees to lower Meausette, [DATE]-VP001" at bounding box center [95, 760] width 172 height 21
type input "Alpine Escapees to lower Meausette, [DATE]"
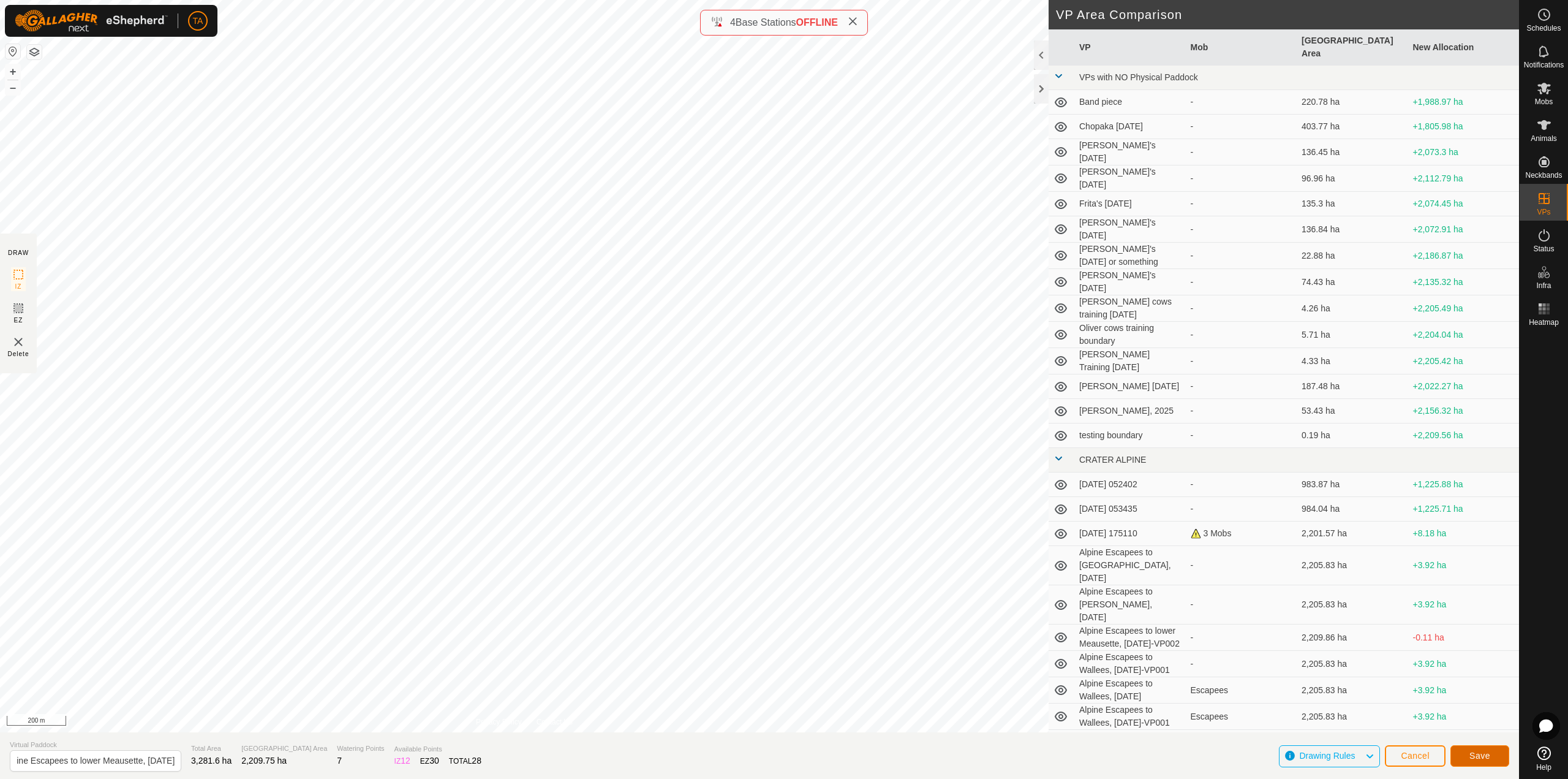
click at [1487, 749] on button "Save" at bounding box center [1479, 756] width 59 height 21
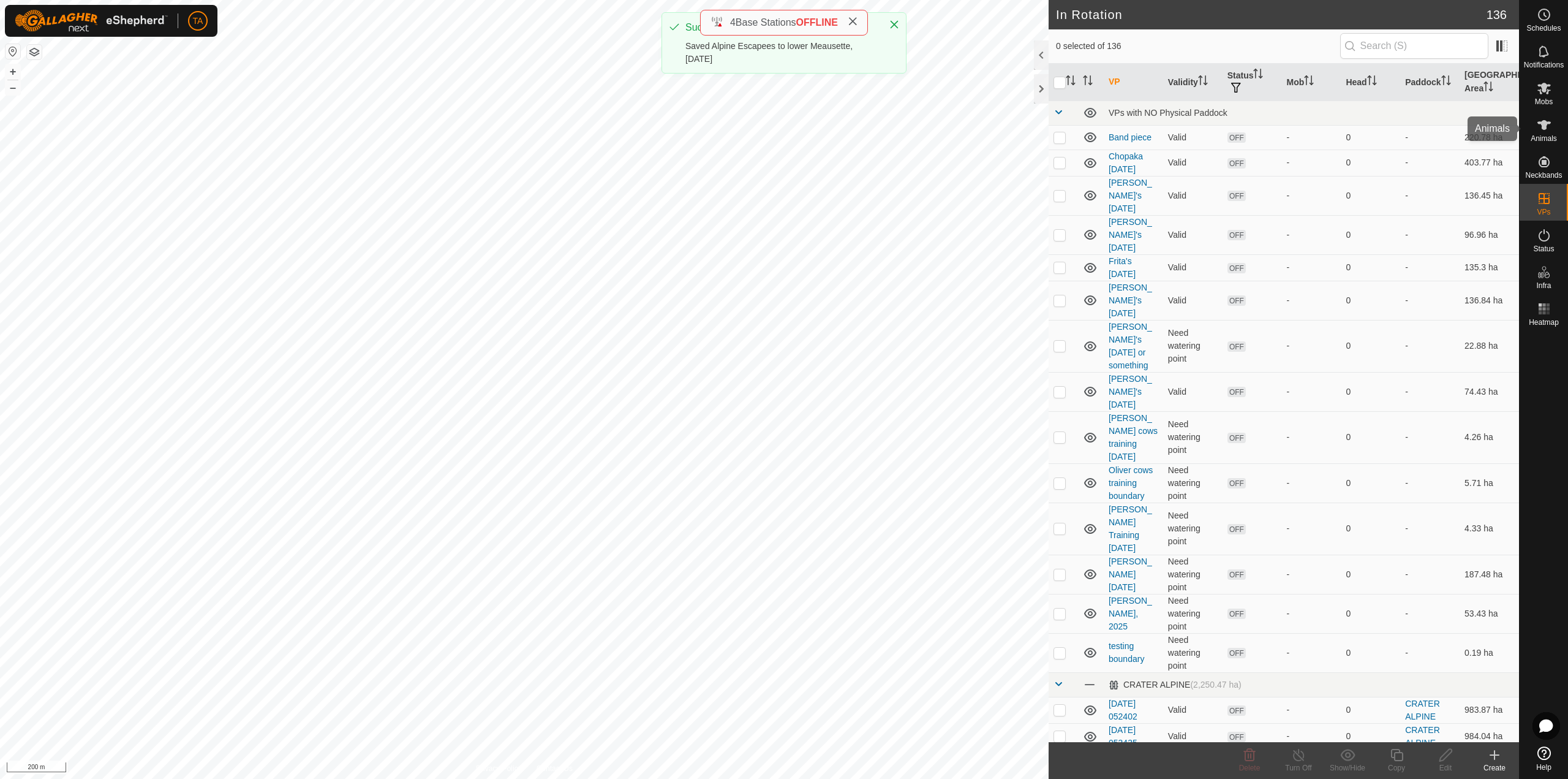
click at [1556, 131] on div "Animals" at bounding box center [1544, 128] width 48 height 37
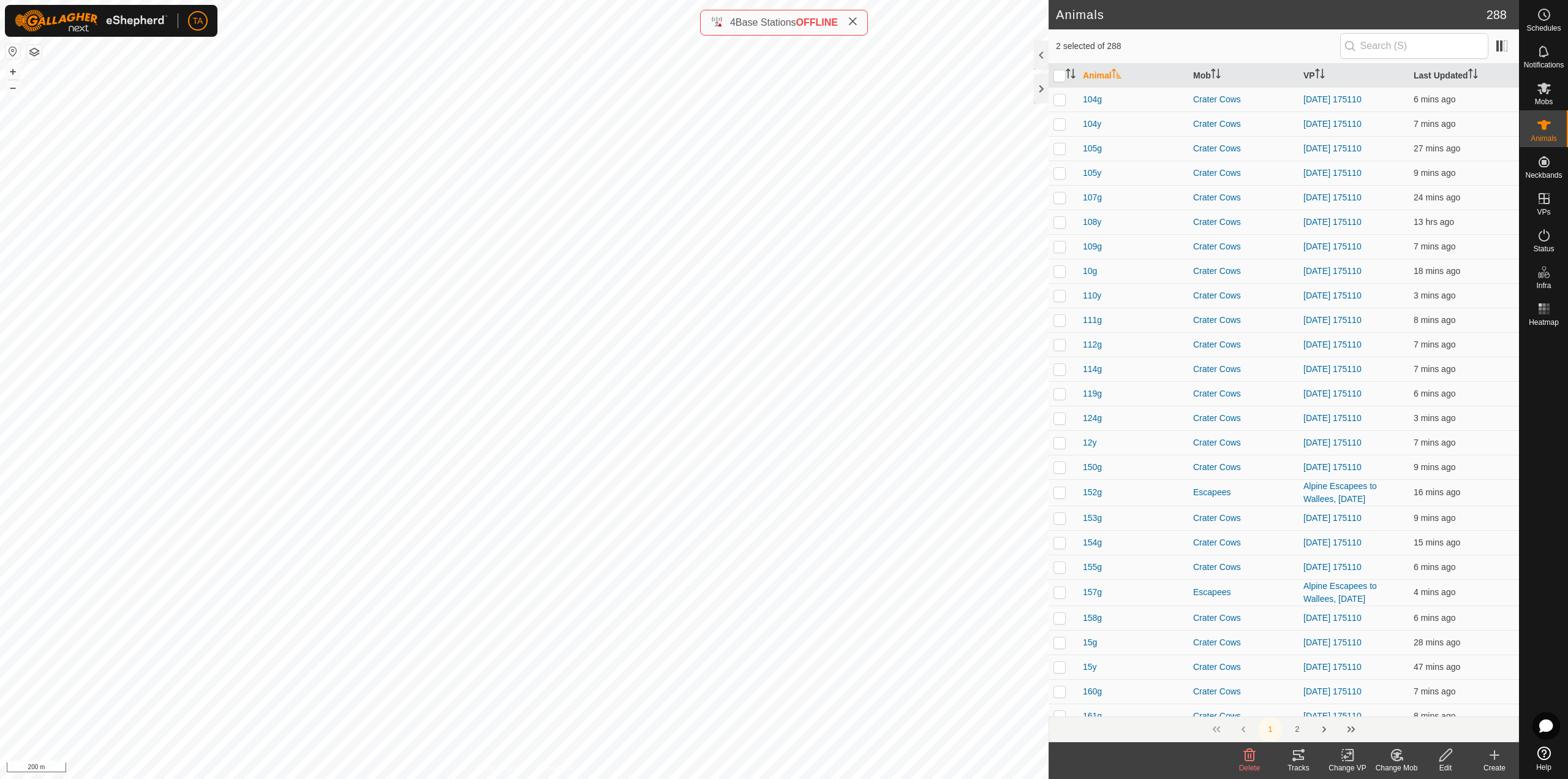
checkbox input "true"
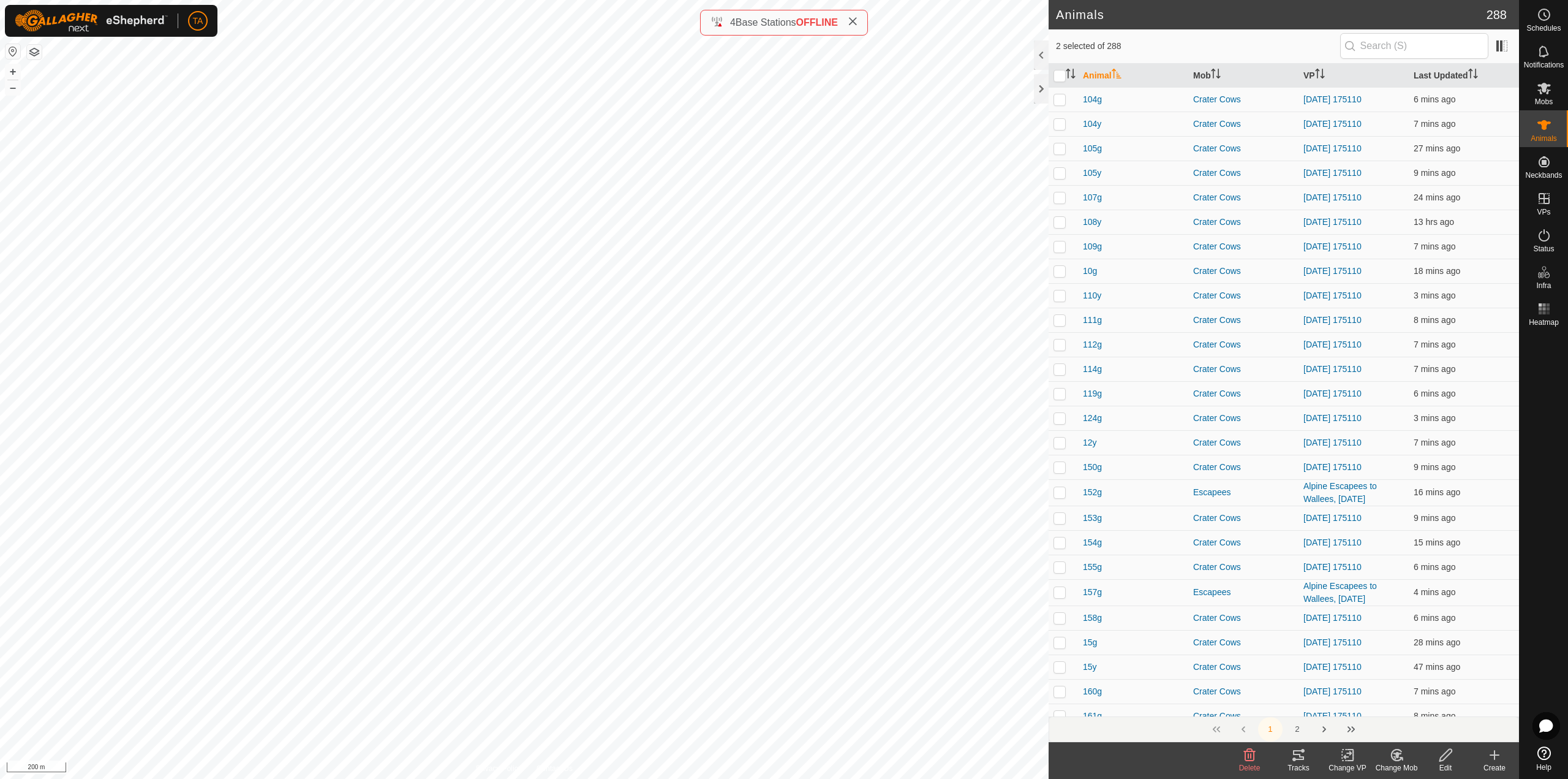
checkbox input "true"
click at [1356, 765] on div "Change VP" at bounding box center [1347, 767] width 49 height 11
click at [1362, 695] on link "Choose VP..." at bounding box center [1384, 702] width 121 height 24
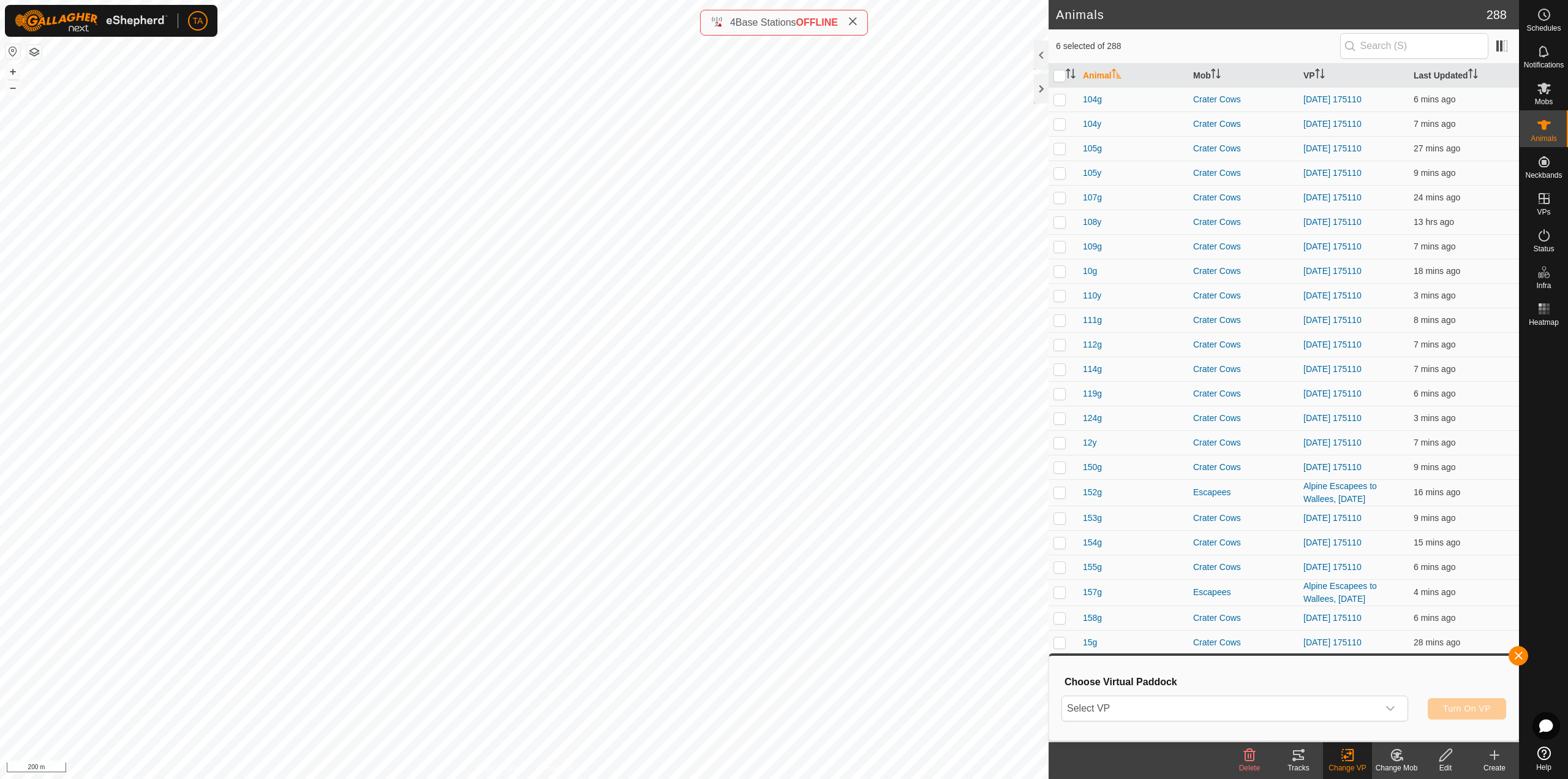
click at [1348, 718] on span "Select VP" at bounding box center [1220, 708] width 316 height 24
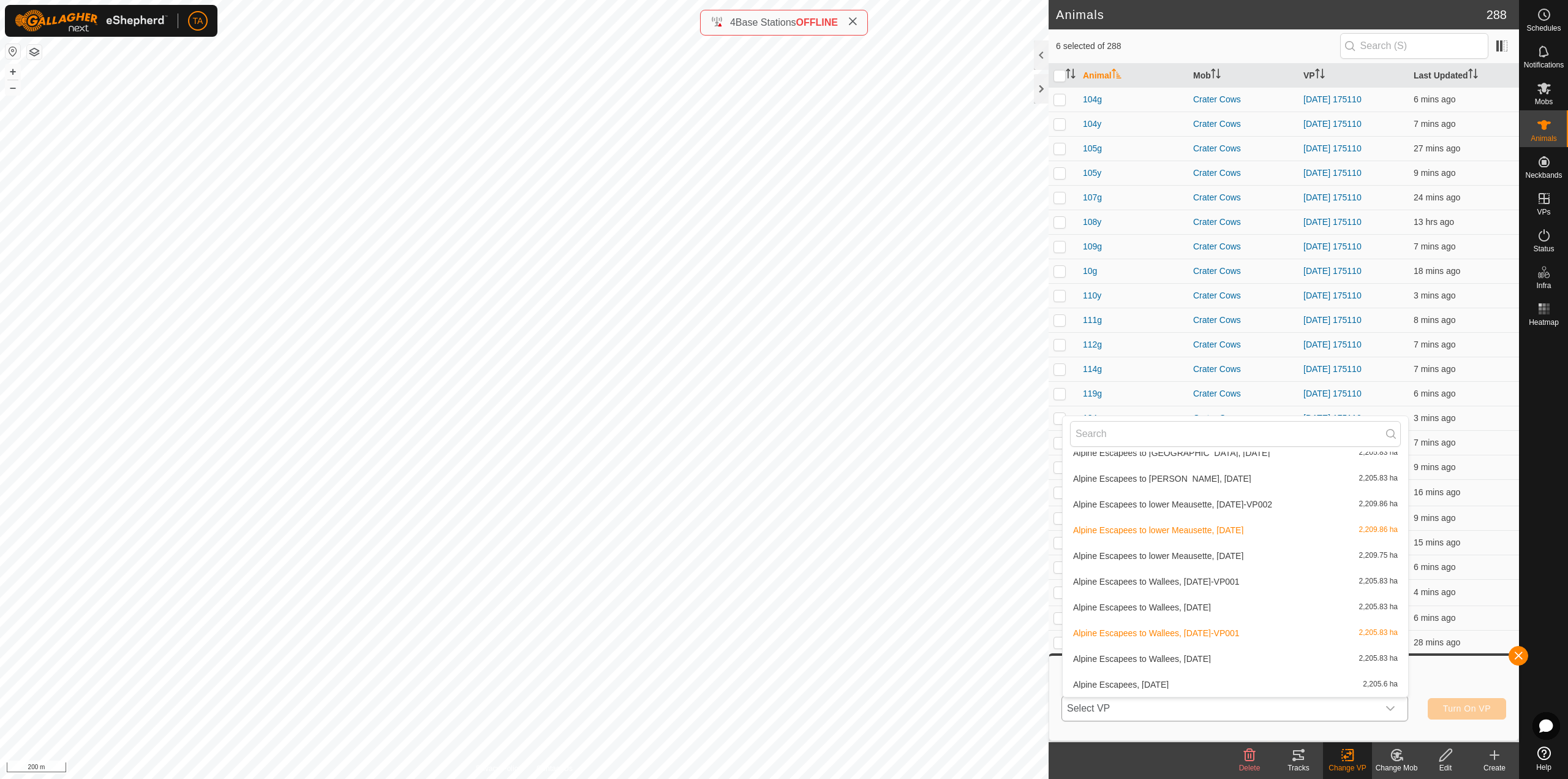
scroll to position [503, 0]
click at [1239, 556] on li "Alpine Escapees to lower Meausette, [DATE] 2,209.75 ha" at bounding box center [1235, 557] width 346 height 24
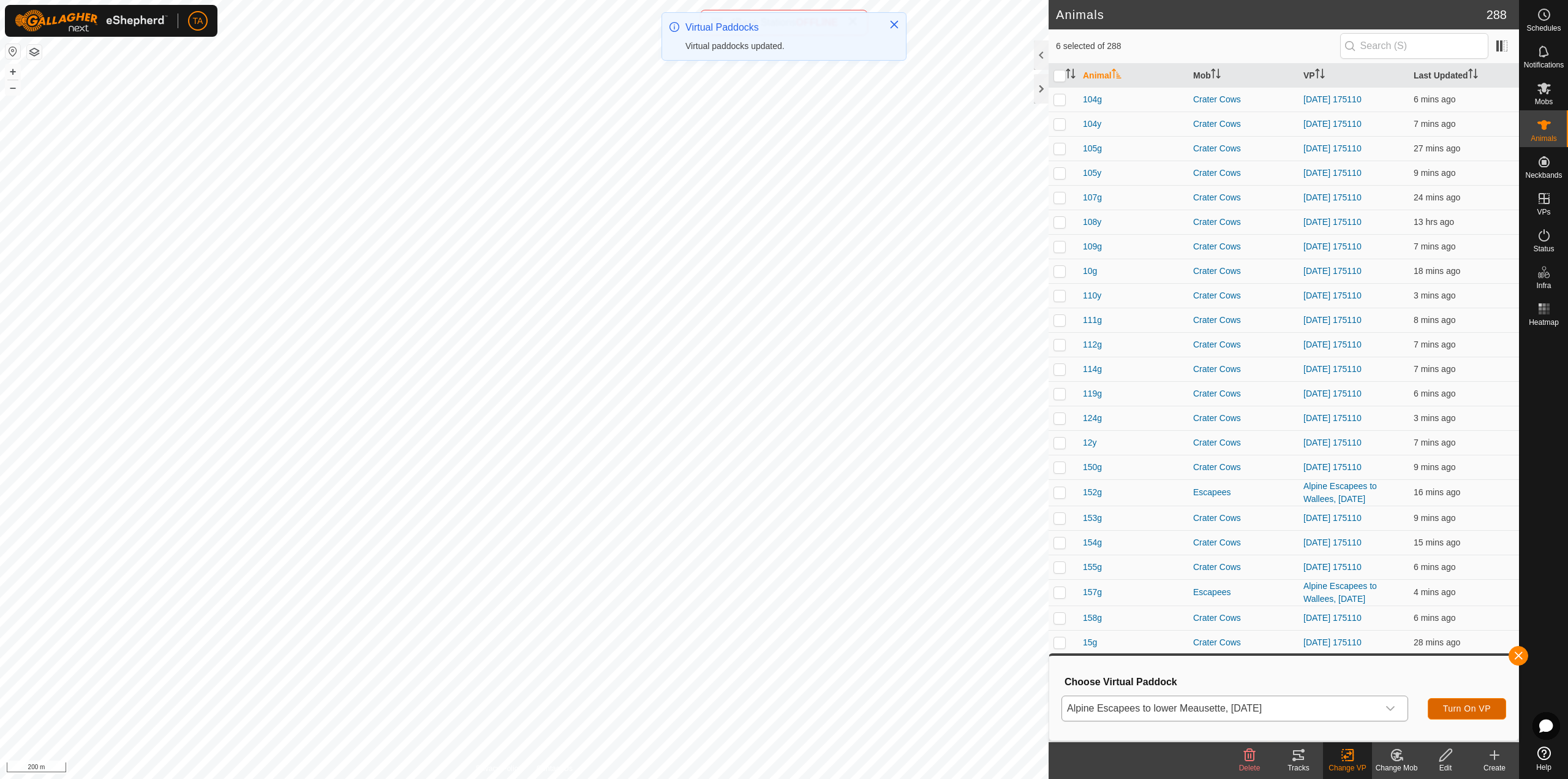
click at [1480, 702] on button "Turn On VP" at bounding box center [1467, 708] width 78 height 21
